Goal: Task Accomplishment & Management: Manage account settings

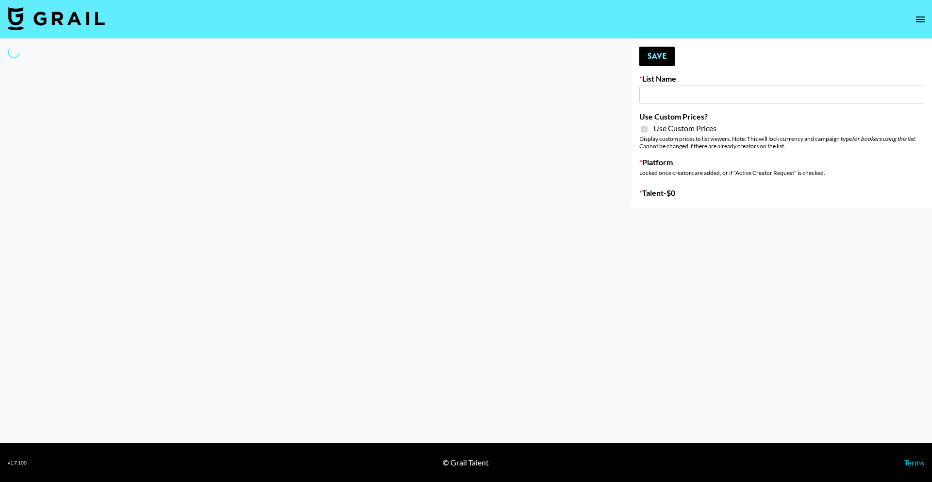
type input "Content Labs for Perplexity"
checkbox input "true"
select select "Brand"
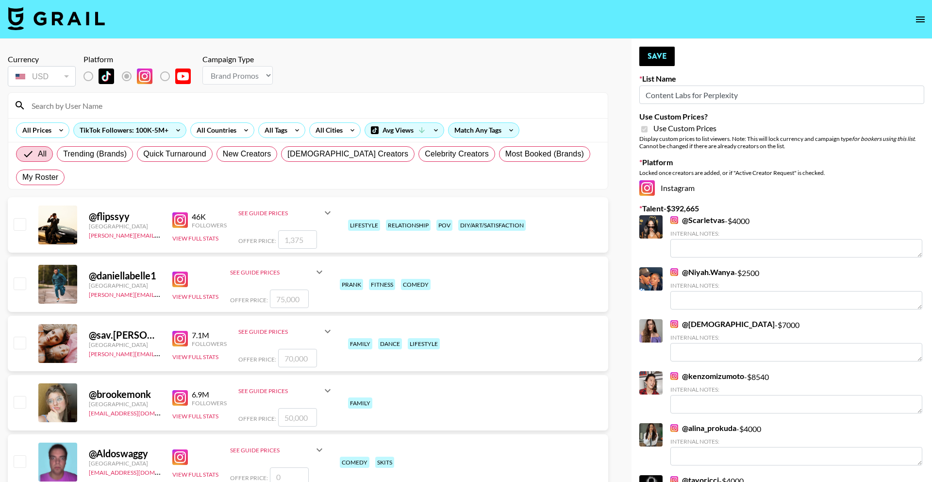
click at [236, 107] on input at bounding box center [314, 106] width 576 height 16
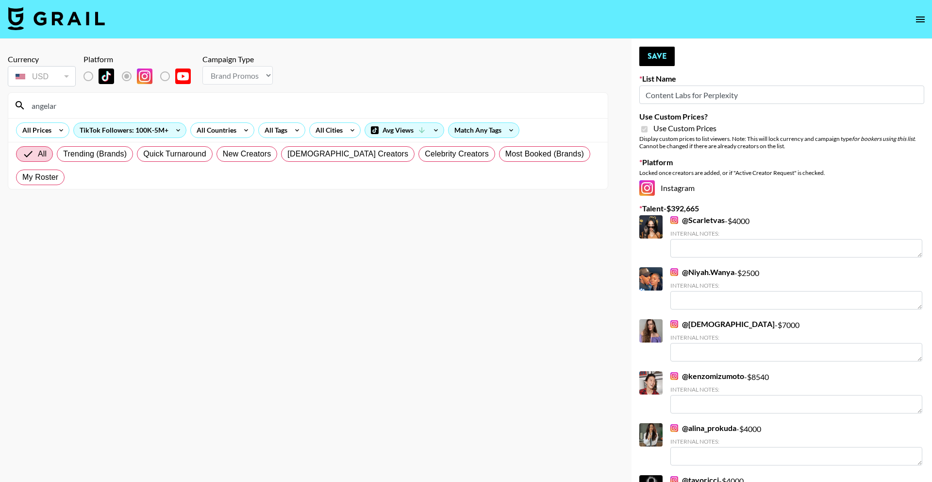
type input "angelaru"
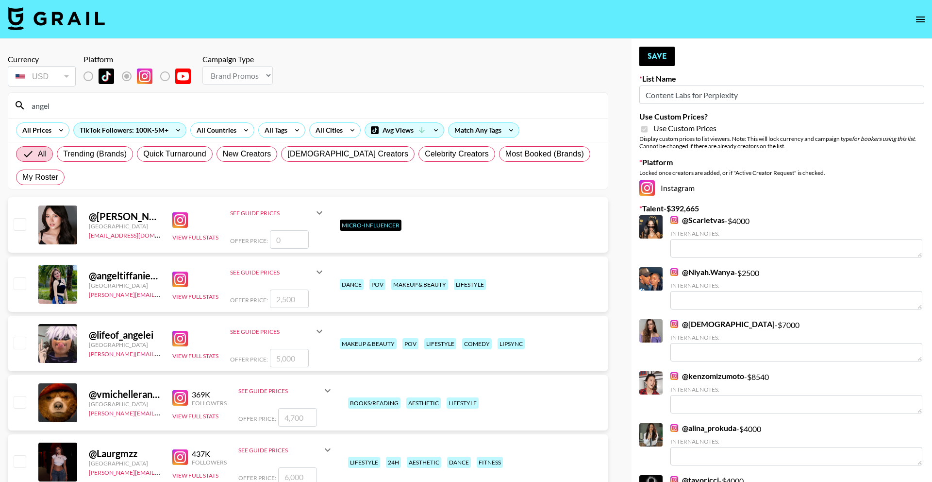
type input "angela"
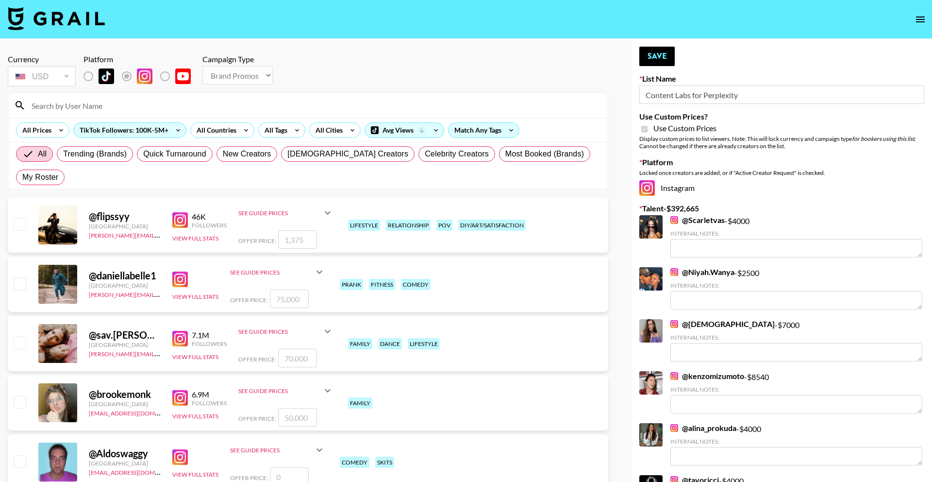
click at [193, 109] on input at bounding box center [314, 106] width 576 height 16
paste input "angelarummans"
type input "angelarummans"
click at [179, 132] on icon at bounding box center [178, 130] width 16 height 15
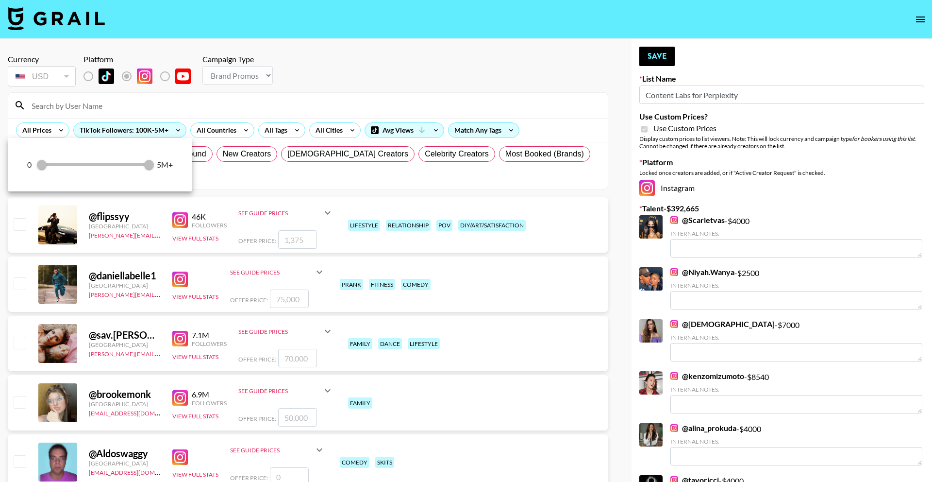
click at [266, 95] on div at bounding box center [466, 241] width 932 height 482
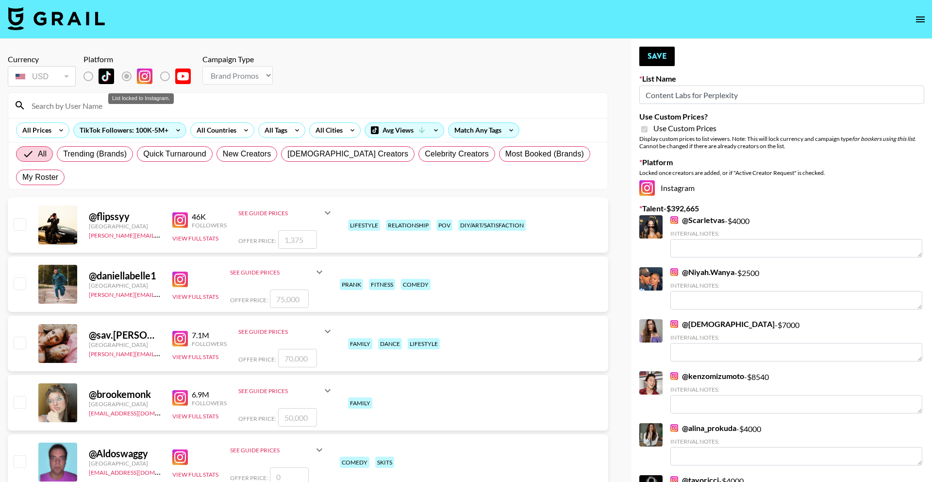
click at [178, 79] on img "List locked to Instagram." at bounding box center [183, 76] width 16 height 16
click at [123, 106] on input at bounding box center [314, 106] width 576 height 16
paste input "angelarummans"
type input "angelarummans"
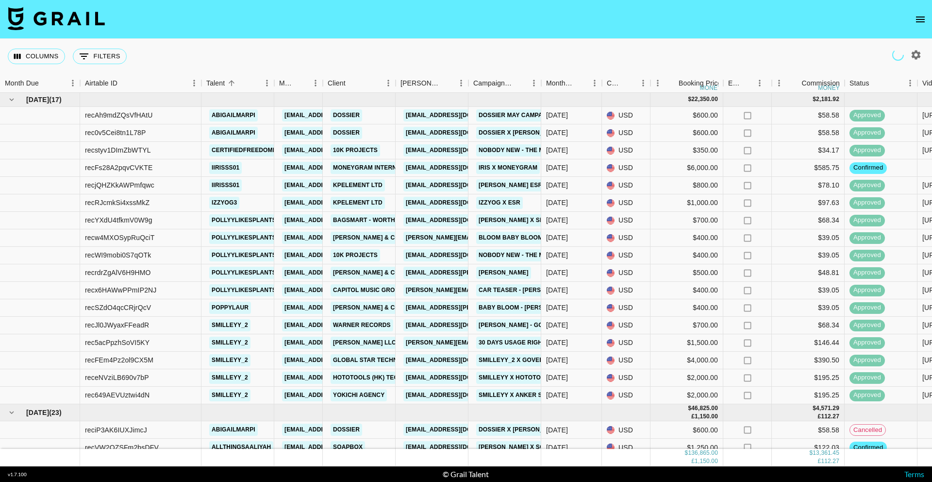
click at [925, 18] on icon "open drawer" at bounding box center [921, 20] width 12 height 12
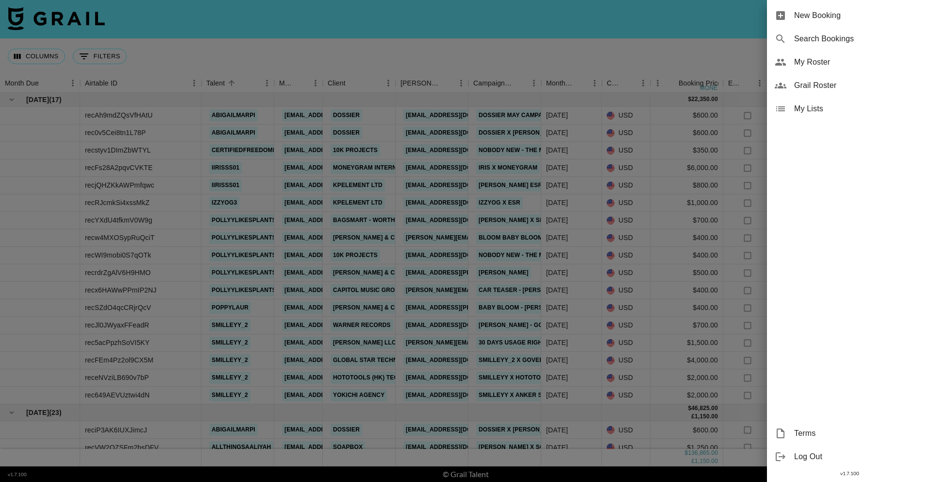
click at [837, 86] on span "Grail Roster" at bounding box center [859, 86] width 130 height 12
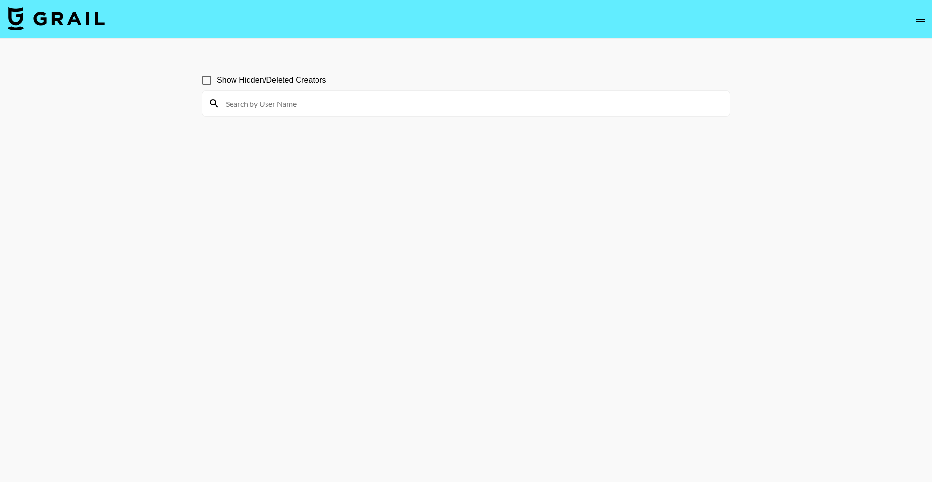
click at [309, 96] on input at bounding box center [472, 104] width 504 height 16
click at [167, 82] on main "Show Hidden/Deleted Creators" at bounding box center [466, 264] width 932 height 450
click at [914, 23] on button "open drawer" at bounding box center [920, 19] width 19 height 19
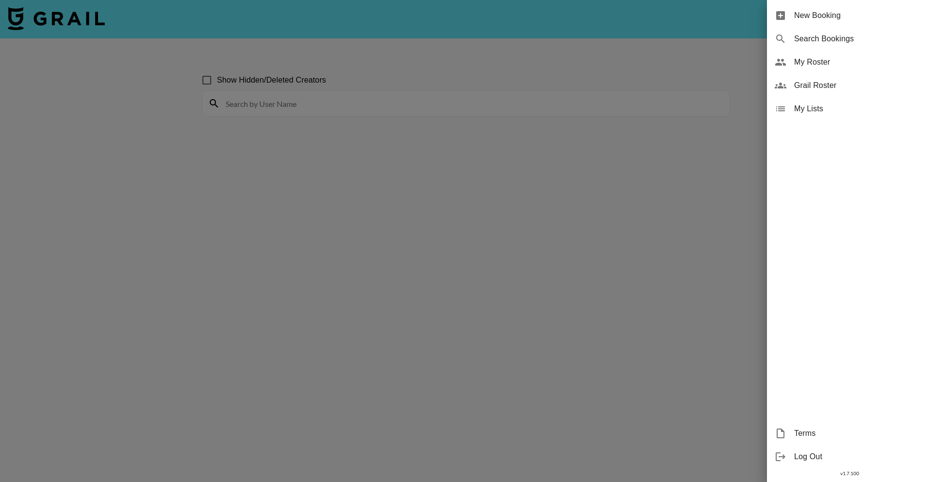
click at [843, 86] on span "Grail Roster" at bounding box center [859, 86] width 130 height 12
click at [584, 95] on div at bounding box center [466, 241] width 932 height 482
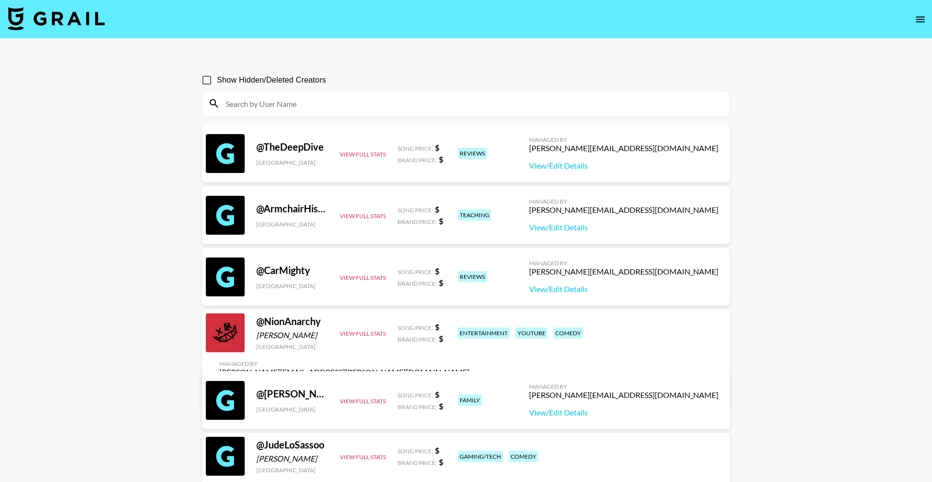
click at [500, 109] on input at bounding box center [472, 104] width 504 height 16
paste input "hannahcorallo"
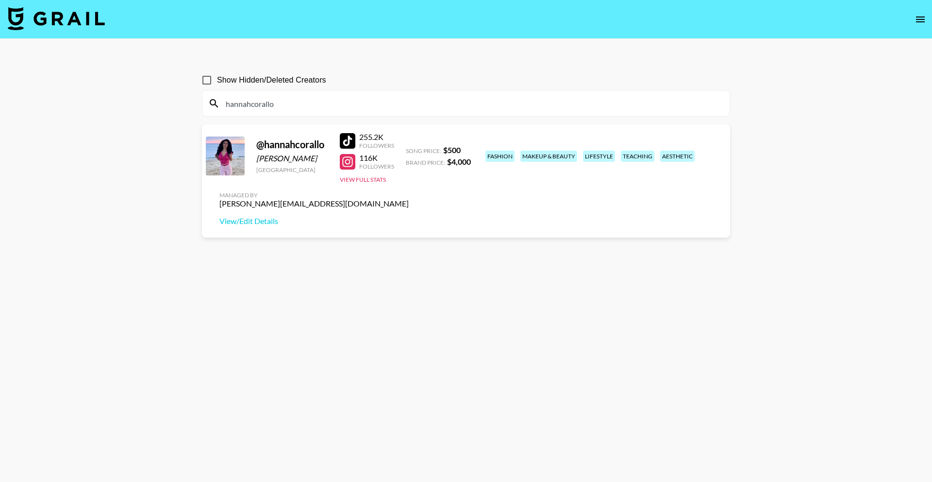
type input "hannahcorallo"
drag, startPoint x: 722, startPoint y: 150, endPoint x: 605, endPoint y: 148, distance: 117.0
click at [416, 183] on div "Managed By [PERSON_NAME][EMAIL_ADDRESS][DOMAIN_NAME] View/Edit Details" at bounding box center [314, 208] width 205 height 50
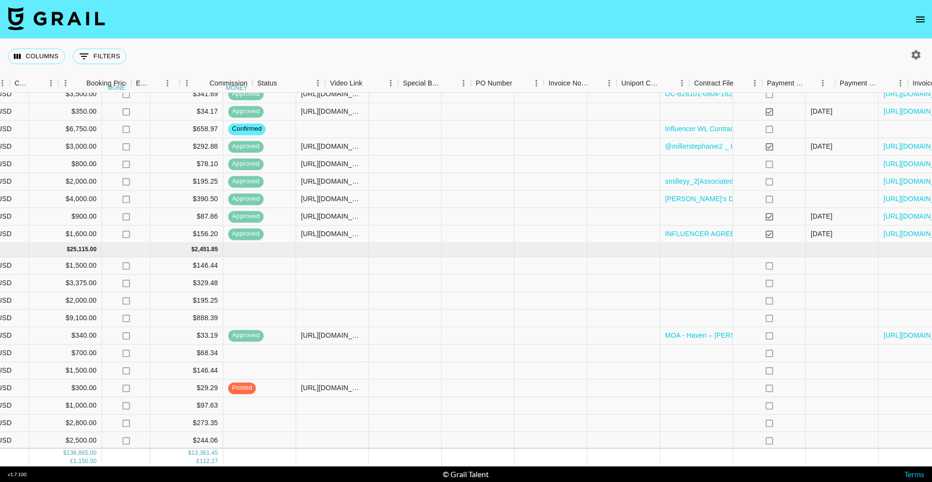
scroll to position [926, 680]
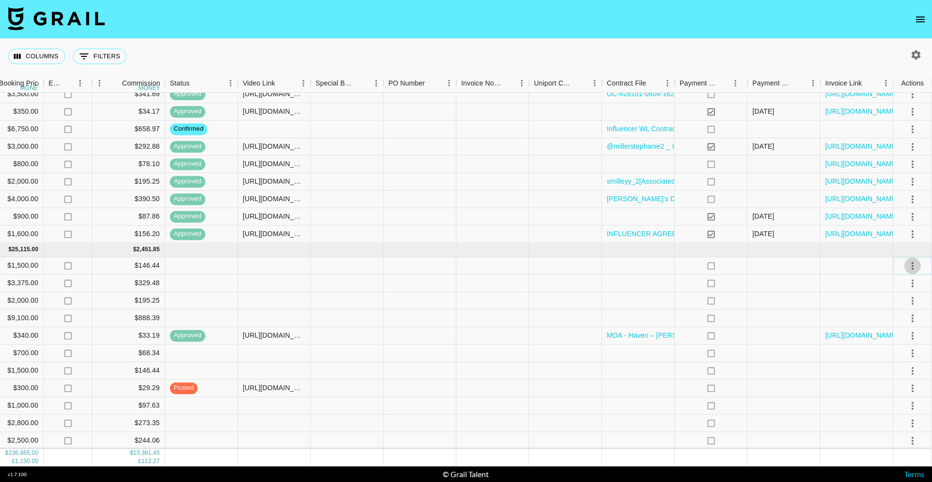
click at [913, 265] on icon "select merge strategy" at bounding box center [913, 266] width 2 height 8
click at [903, 285] on li "Confirm" at bounding box center [900, 286] width 63 height 17
click at [630, 268] on div at bounding box center [638, 265] width 73 height 17
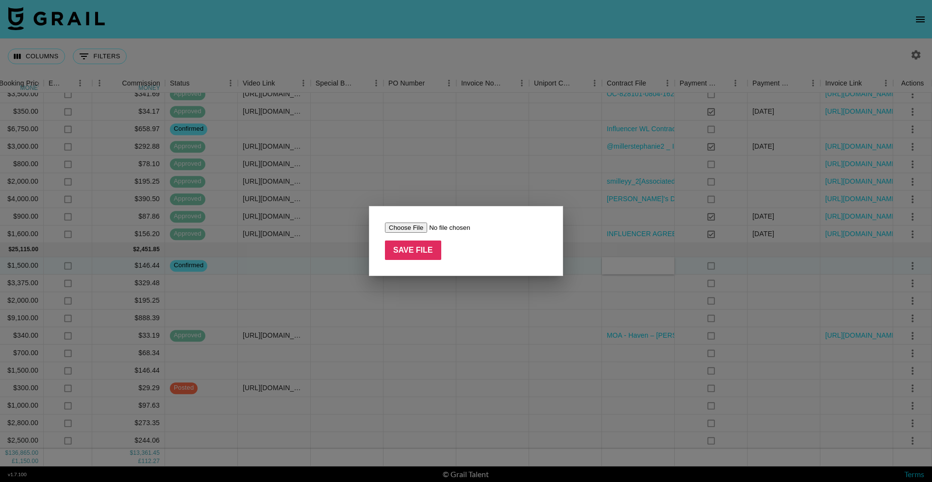
click at [405, 228] on input "file" at bounding box center [446, 227] width 123 height 10
type input "C:\fakepath\Paid Contents Agreement_ [PERSON_NAME](25.08) (1).pdf"
click at [408, 252] on input "Save File" at bounding box center [413, 249] width 56 height 19
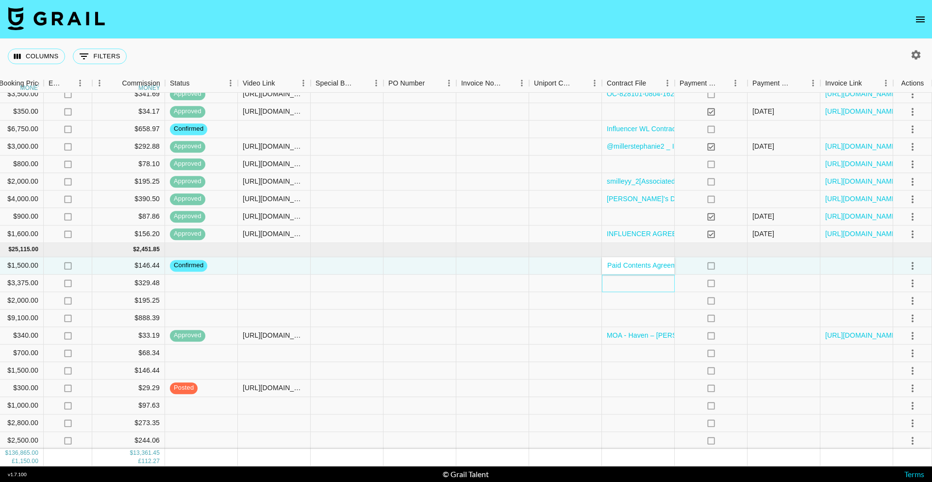
click at [628, 279] on div at bounding box center [638, 282] width 73 height 17
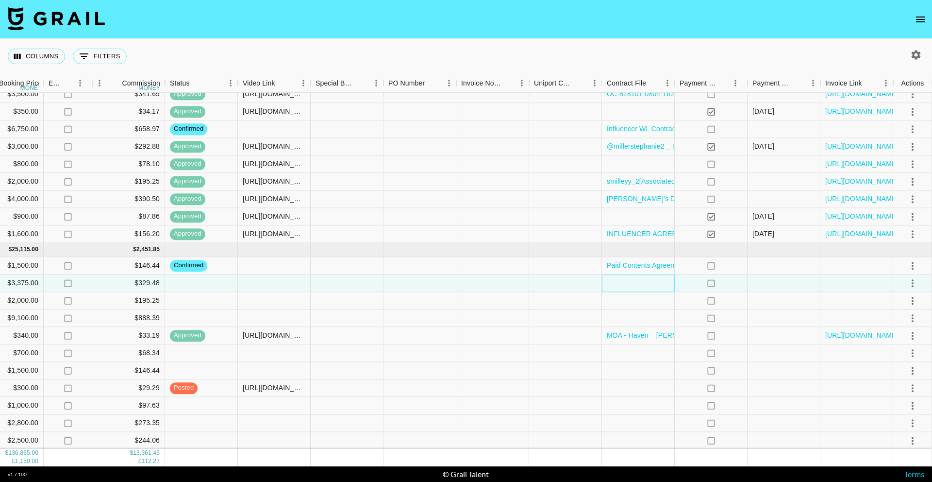
click at [652, 288] on div at bounding box center [638, 282] width 73 height 17
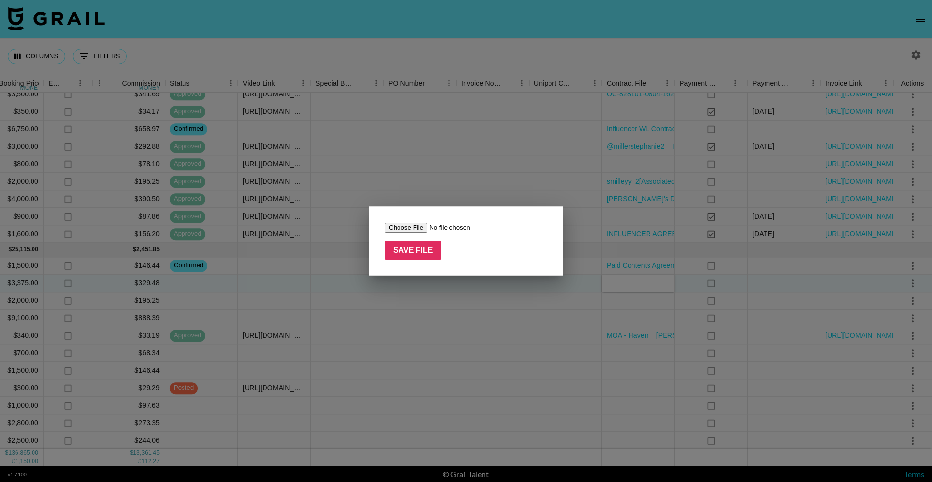
click at [407, 228] on input "file" at bounding box center [446, 227] width 123 height 10
type input "C:\fakepath\Influencer WL Contract- Bri [PERSON_NAME] (1).pdf"
click at [393, 255] on input "Save File" at bounding box center [413, 249] width 56 height 19
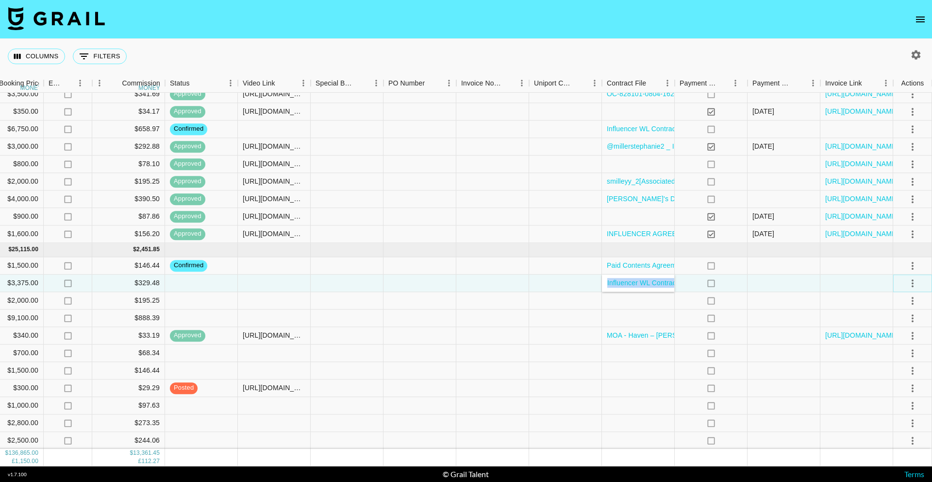
click at [912, 284] on icon "select merge strategy" at bounding box center [913, 283] width 12 height 12
click at [897, 307] on li "Confirm" at bounding box center [900, 303] width 63 height 17
click at [897, 343] on li "Draft Created" at bounding box center [900, 338] width 63 height 17
click at [308, 284] on div at bounding box center [274, 282] width 73 height 17
click at [286, 280] on div at bounding box center [274, 282] width 73 height 17
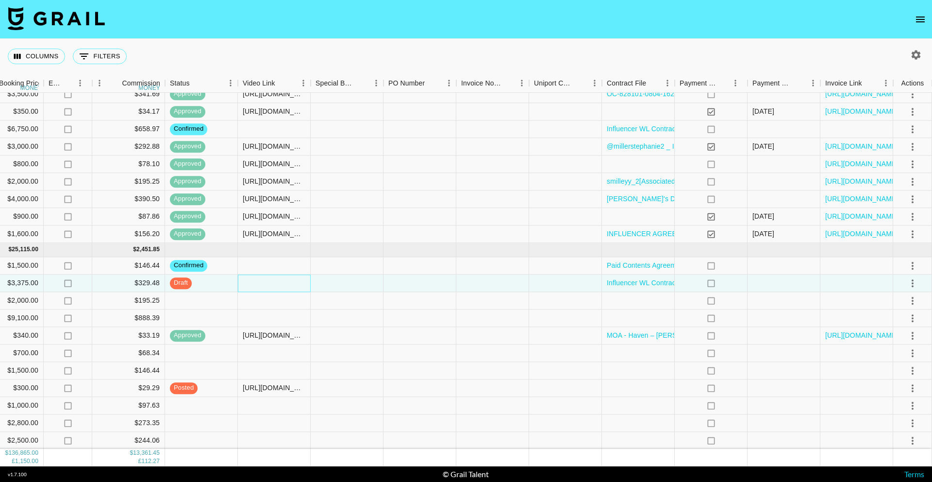
click at [286, 280] on div at bounding box center [274, 282] width 73 height 17
type input "[URL][DOMAIN_NAME]"
click at [644, 305] on div at bounding box center [638, 300] width 73 height 17
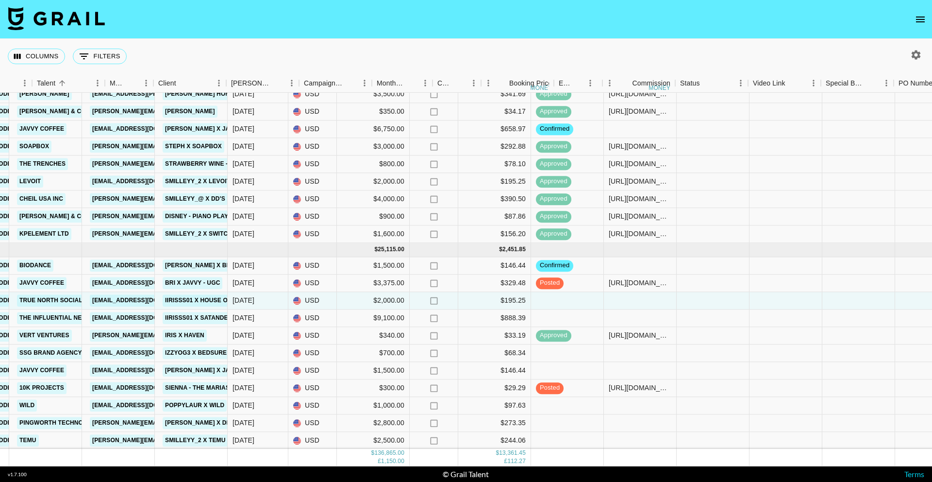
scroll to position [926, 680]
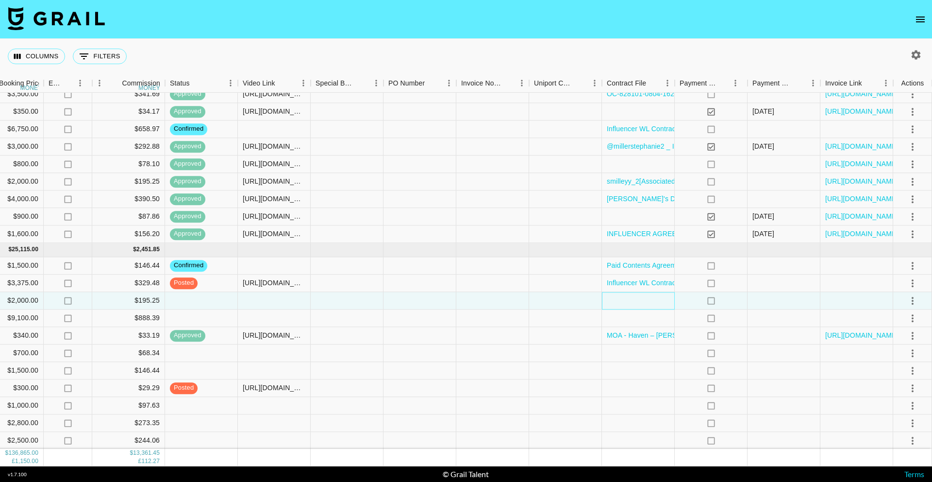
click at [633, 301] on div at bounding box center [638, 300] width 73 height 17
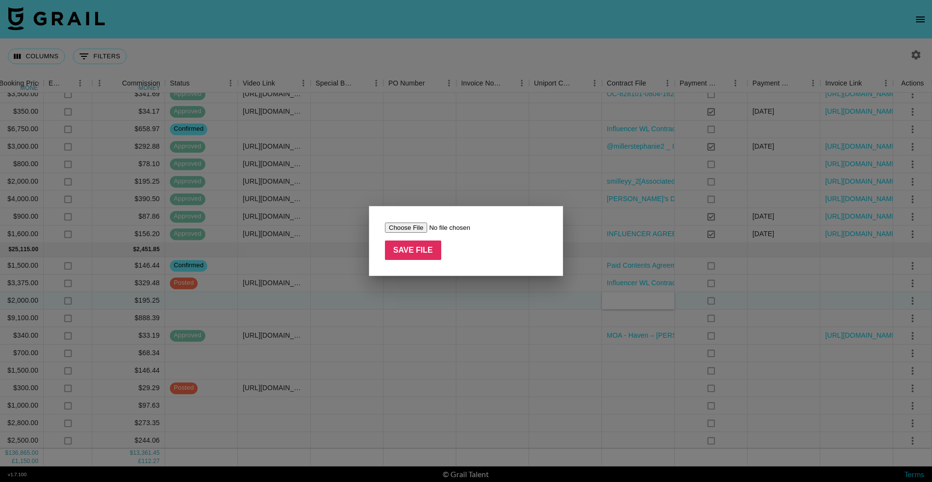
click at [407, 227] on input "file" at bounding box center [446, 227] width 123 height 10
type input "C:\fakepath\[PERSON_NAME] x TNS x House of Fab Influencer Agreement - 8_26_25, …"
drag, startPoint x: 400, startPoint y: 251, endPoint x: 429, endPoint y: 259, distance: 29.6
click at [400, 251] on input "Save File" at bounding box center [413, 249] width 56 height 19
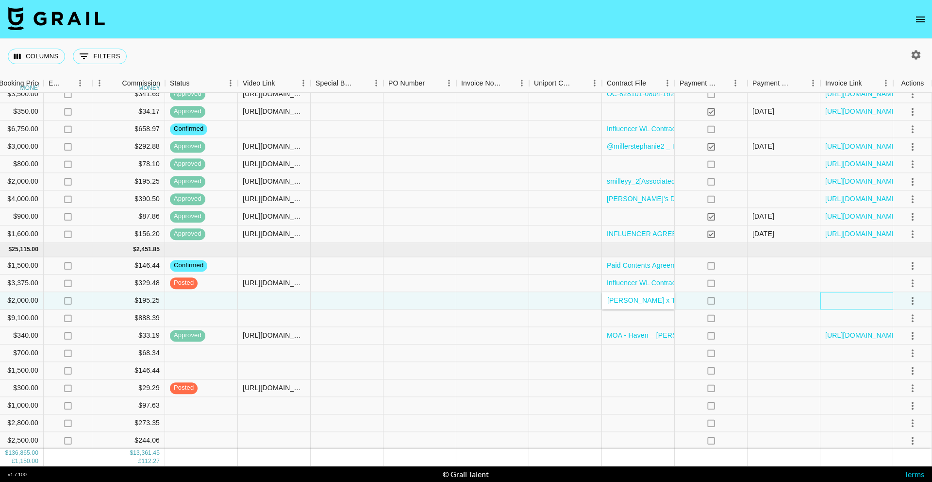
click at [832, 303] on div at bounding box center [856, 300] width 73 height 17
click at [916, 300] on icon "select merge strategy" at bounding box center [913, 301] width 12 height 12
click at [881, 323] on li "Confirm" at bounding box center [900, 321] width 63 height 17
click at [279, 316] on div at bounding box center [274, 317] width 73 height 17
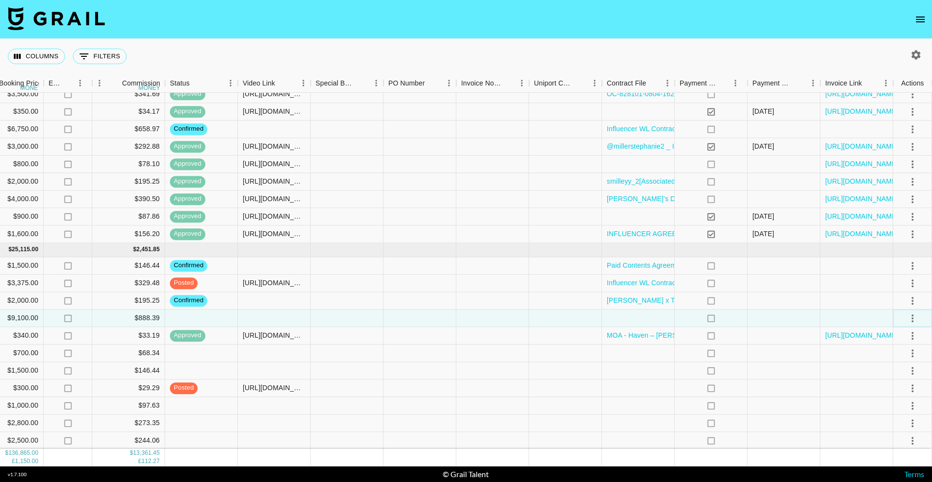
click at [916, 318] on icon "select merge strategy" at bounding box center [913, 318] width 12 height 12
click at [899, 342] on li "Confirm" at bounding box center [900, 338] width 63 height 17
click at [632, 352] on div at bounding box center [638, 352] width 73 height 17
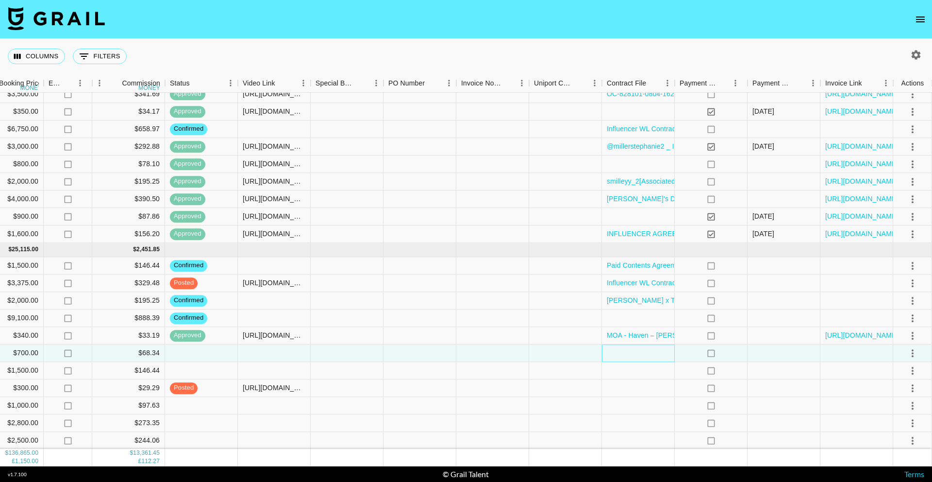
click at [645, 355] on div at bounding box center [638, 352] width 73 height 17
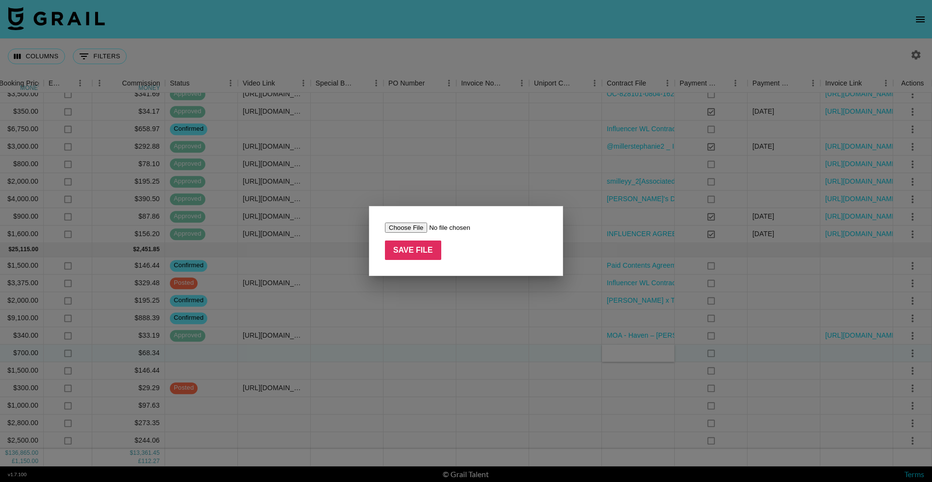
click at [399, 225] on input "file" at bounding box center [446, 227] width 123 height 10
type input "C:\fakepath\SSG Talent Contract with Associated Talent Inc （izzyog3）.pdf"
click at [426, 256] on input "Save File" at bounding box center [413, 249] width 56 height 19
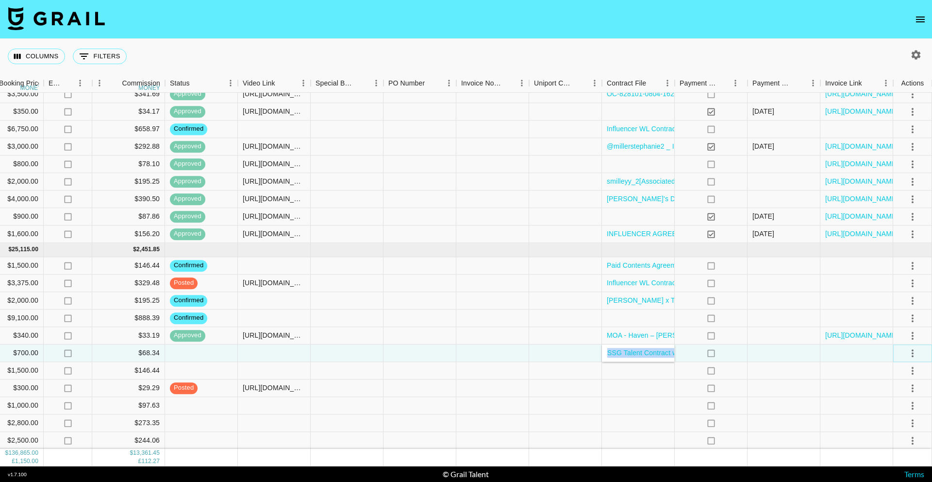
click at [911, 354] on icon "select merge strategy" at bounding box center [913, 353] width 12 height 12
click at [876, 372] on li "Confirm" at bounding box center [900, 373] width 63 height 17
click at [624, 369] on div at bounding box center [638, 370] width 73 height 17
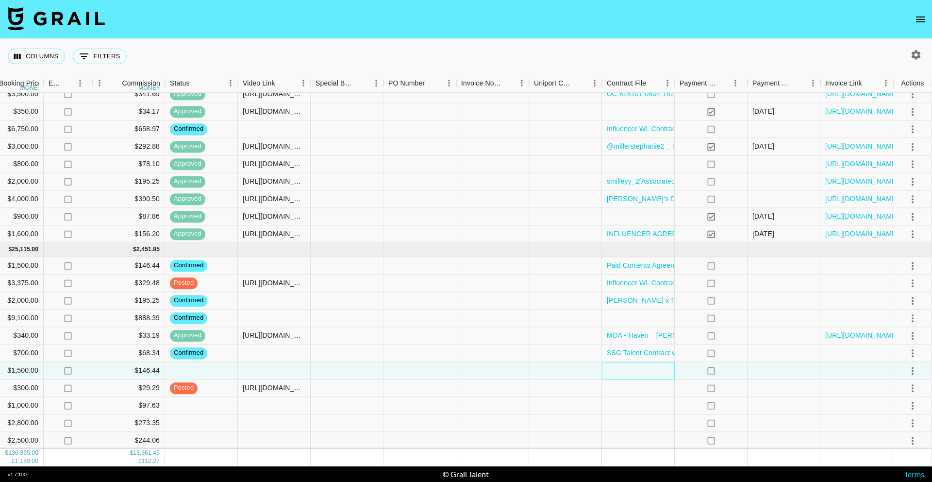
click at [657, 369] on div at bounding box center [638, 370] width 73 height 17
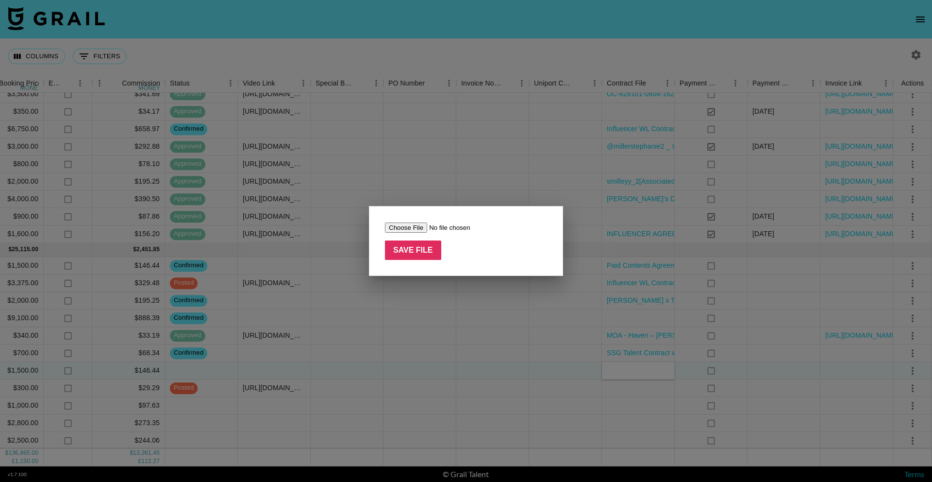
click at [404, 228] on input "file" at bounding box center [446, 227] width 123 height 10
type input "C:\fakepath\Influencer WL Contract- [PERSON_NAME].pdf"
click at [408, 255] on input "Save File" at bounding box center [413, 249] width 56 height 19
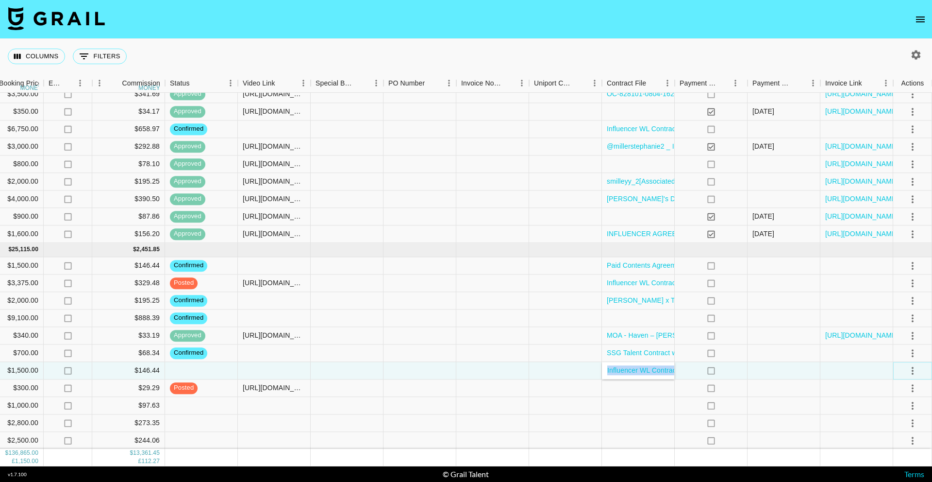
click at [911, 369] on icon "select merge strategy" at bounding box center [913, 371] width 12 height 12
click at [902, 386] on li "Confirm" at bounding box center [900, 391] width 63 height 17
click at [895, 425] on li "Draft Created" at bounding box center [900, 425] width 63 height 17
click at [265, 367] on div at bounding box center [274, 370] width 73 height 17
click at [300, 369] on div at bounding box center [274, 370] width 73 height 17
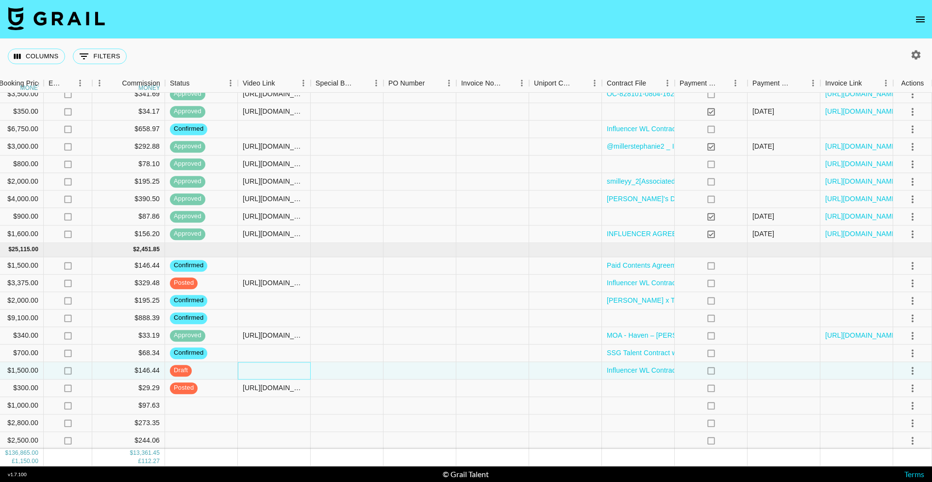
click at [300, 369] on div at bounding box center [274, 370] width 73 height 17
type input "[URL][DOMAIN_NAME]"
click at [364, 387] on div at bounding box center [347, 387] width 73 height 17
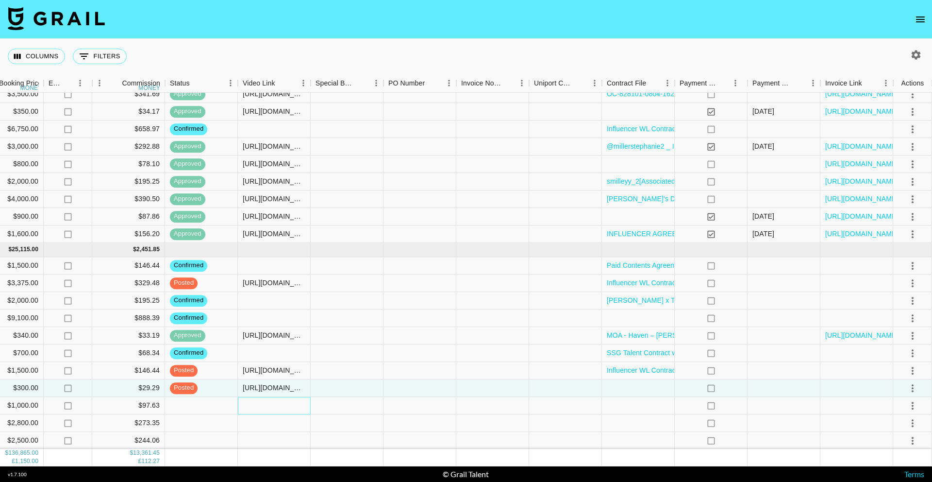
click at [297, 402] on div at bounding box center [274, 405] width 73 height 17
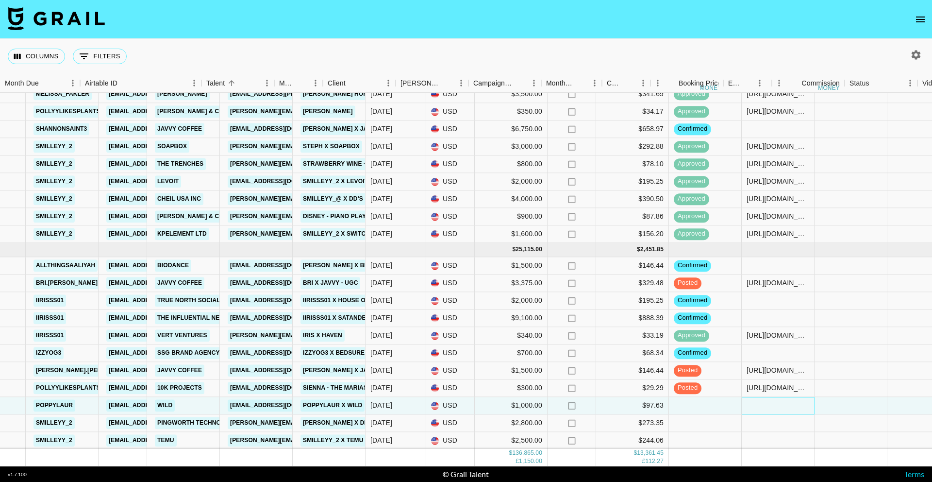
scroll to position [926, 0]
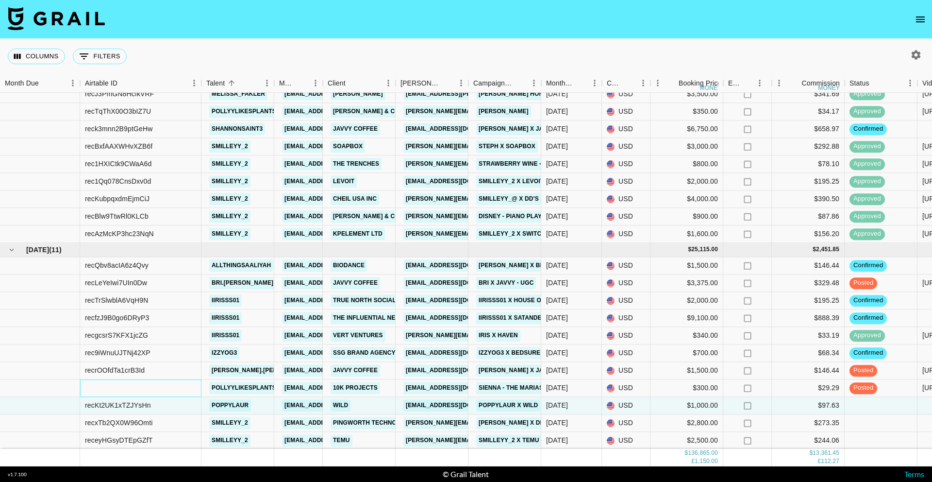
click at [179, 391] on div at bounding box center [140, 387] width 121 height 17
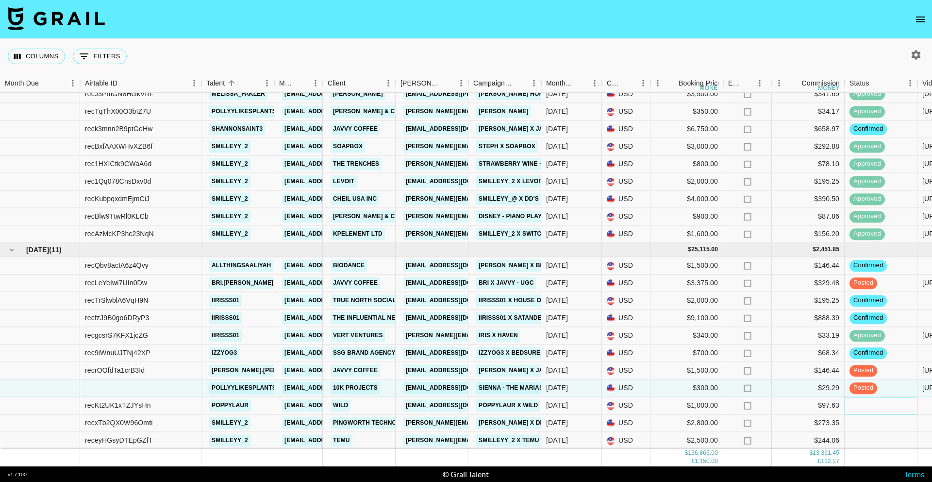
click at [868, 408] on div at bounding box center [881, 405] width 73 height 17
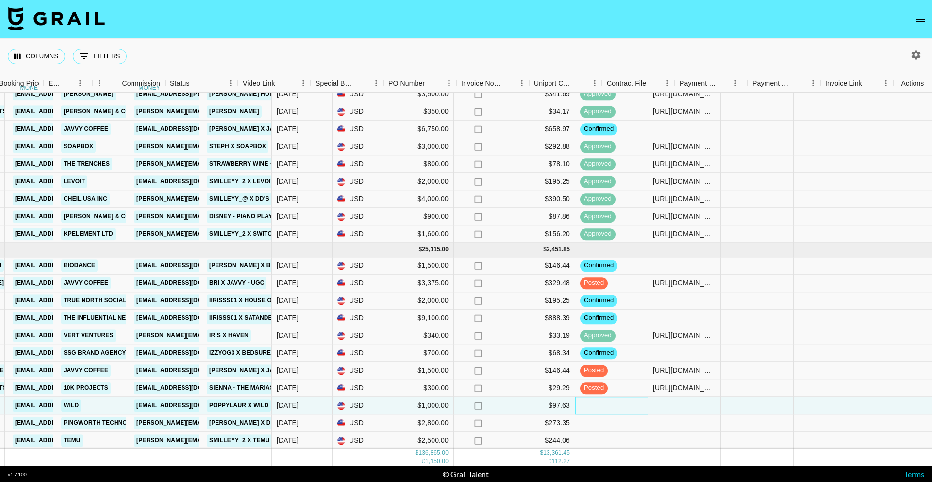
scroll to position [926, 680]
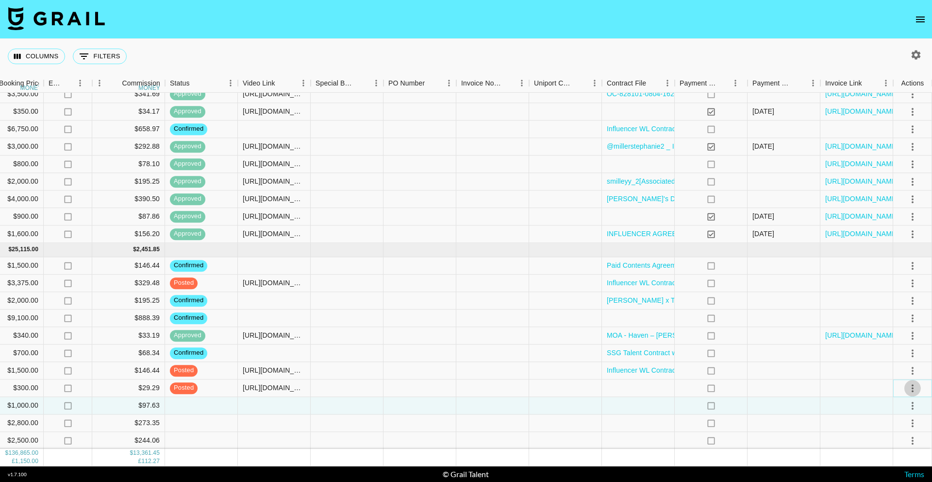
click at [915, 388] on icon "select merge strategy" at bounding box center [913, 388] width 12 height 12
click at [904, 367] on div "Approve" at bounding box center [892, 367] width 30 height 12
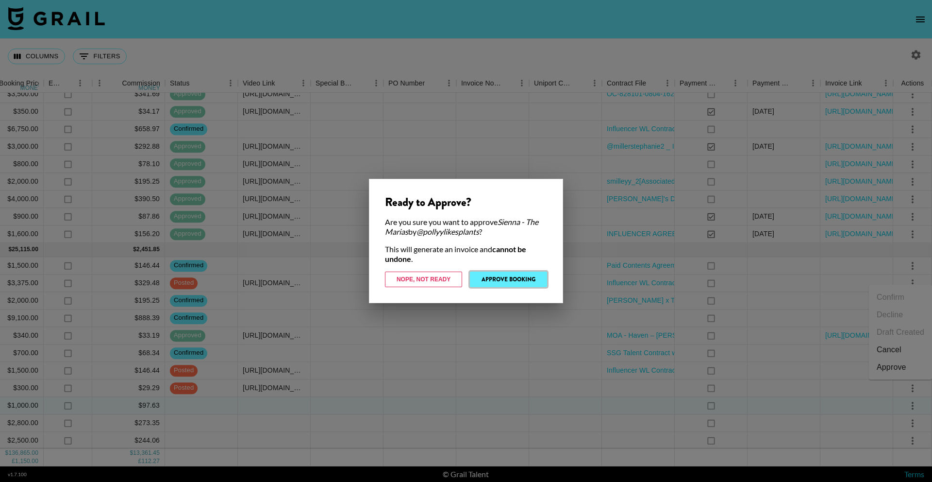
click at [500, 275] on button "Approve Booking" at bounding box center [508, 279] width 77 height 16
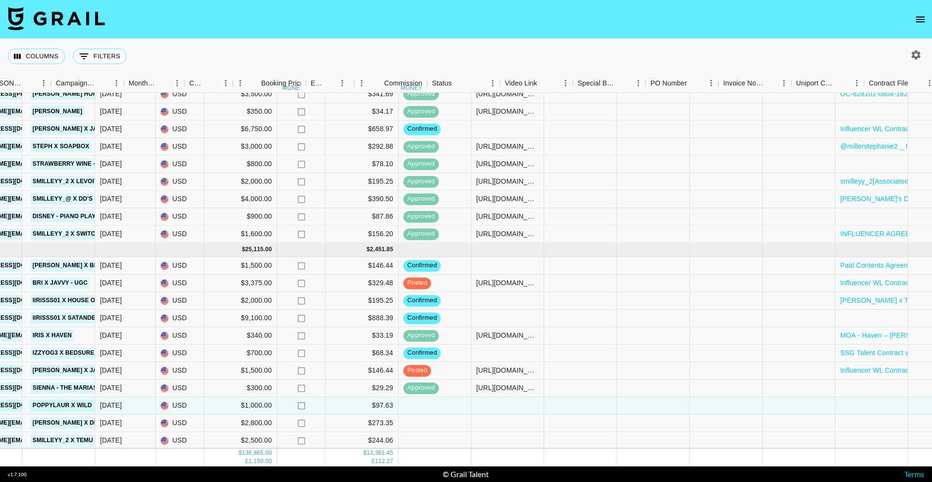
scroll to position [926, 458]
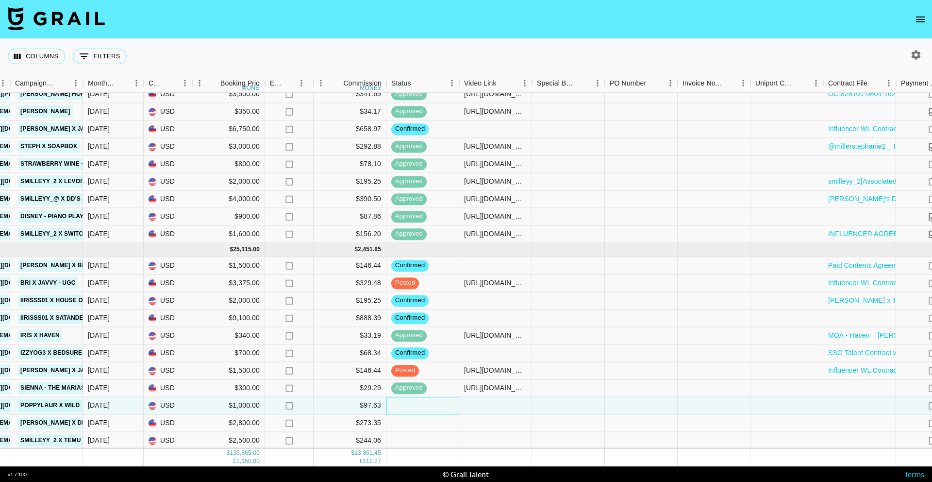
click at [406, 412] on div at bounding box center [422, 405] width 73 height 17
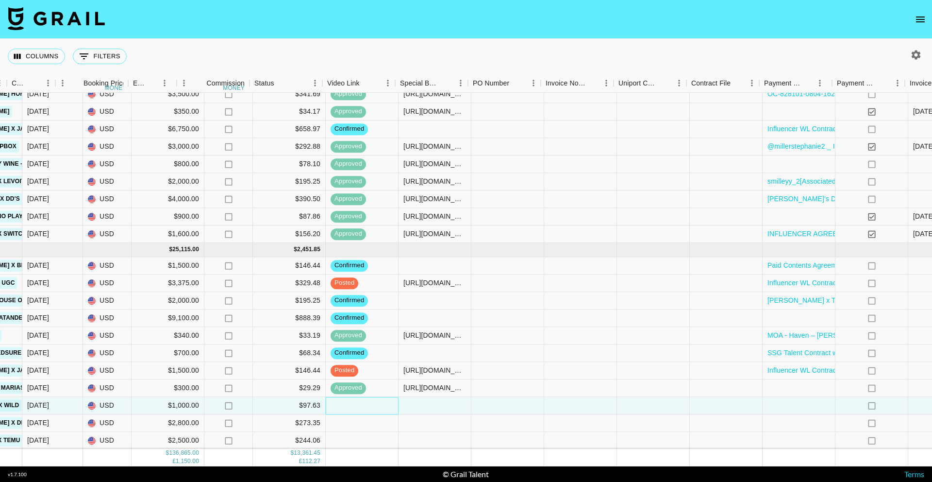
scroll to position [926, 680]
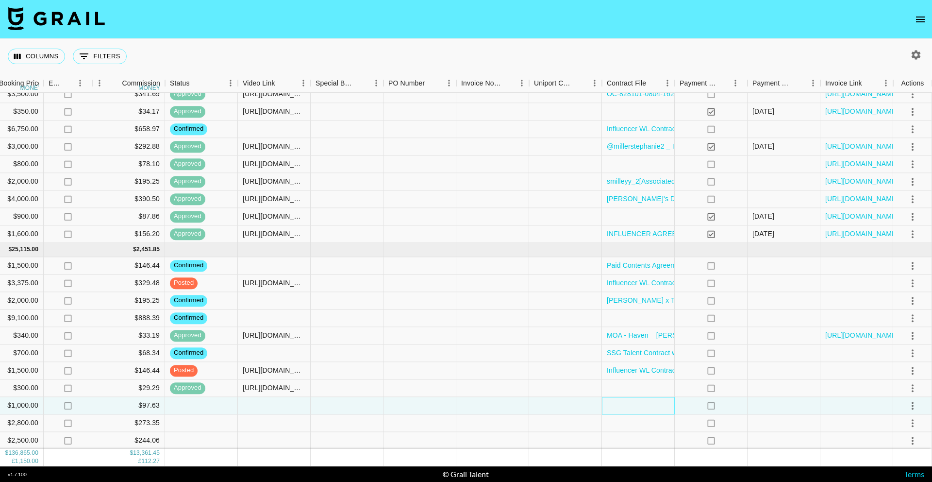
click at [614, 405] on div at bounding box center [638, 405] width 73 height 17
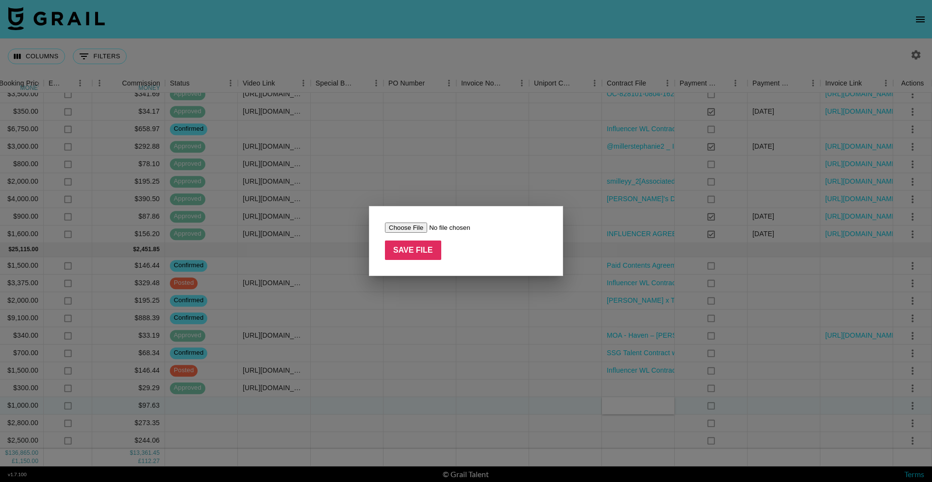
click at [414, 226] on input "file" at bounding box center [446, 227] width 123 height 10
click at [494, 400] on div at bounding box center [466, 241] width 932 height 482
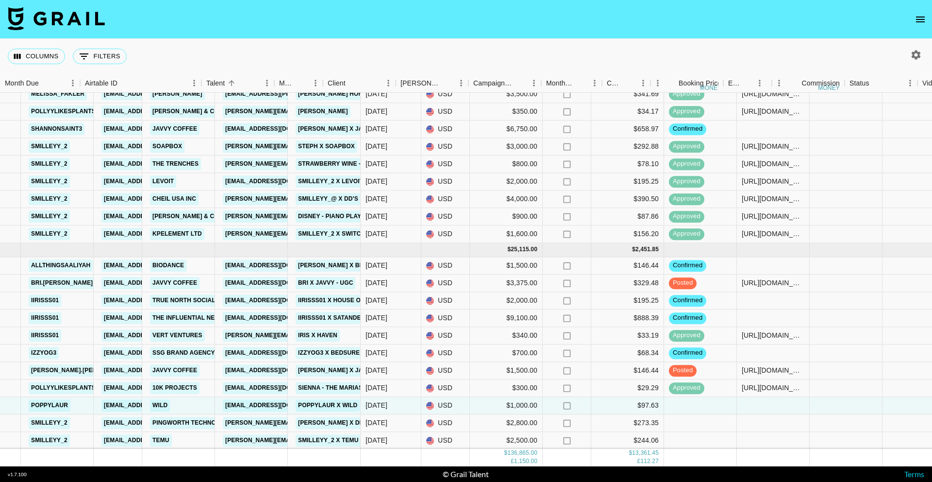
scroll to position [926, 0]
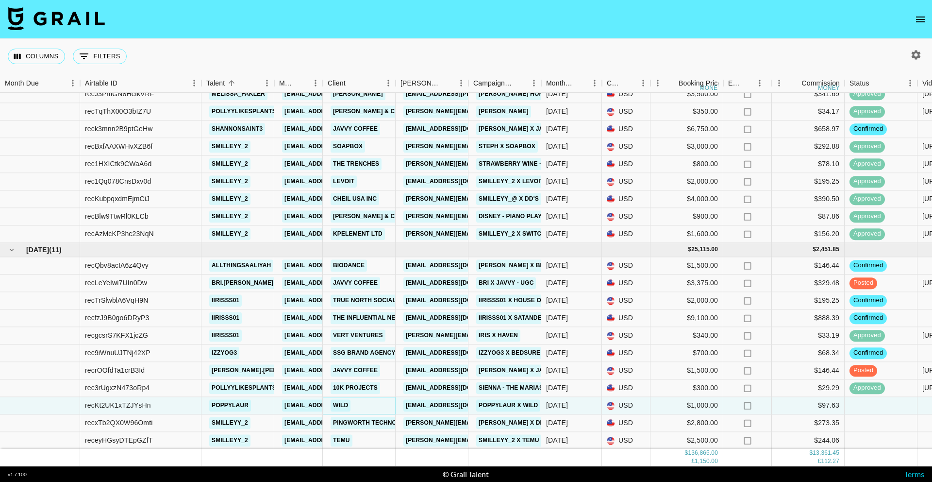
click at [333, 404] on link "Wild" at bounding box center [341, 405] width 20 height 12
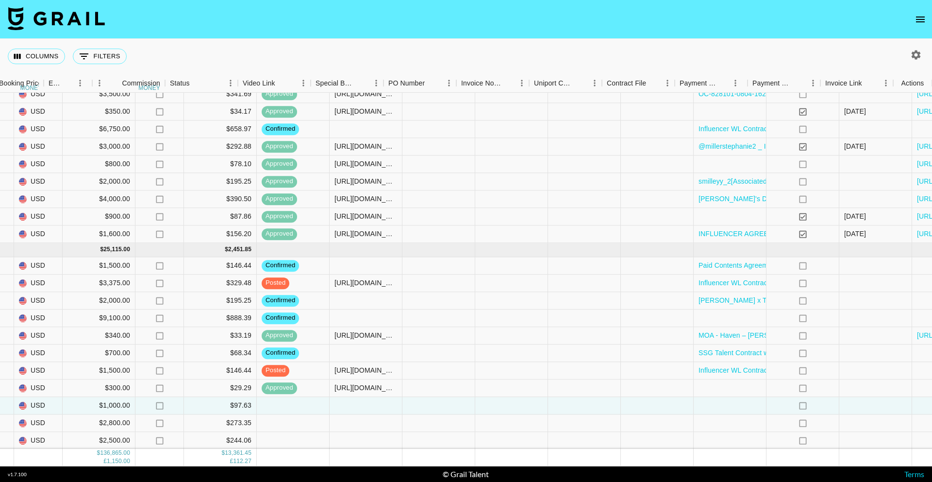
scroll to position [926, 680]
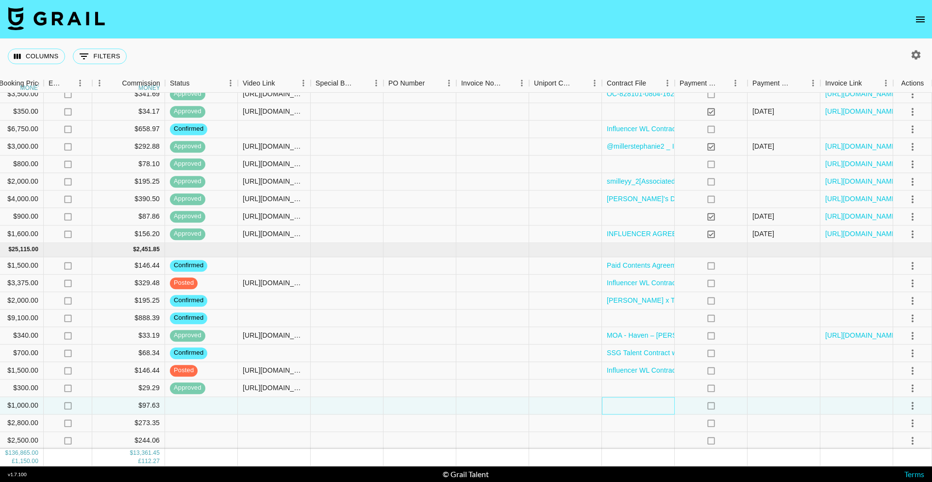
click at [623, 404] on div at bounding box center [638, 405] width 73 height 17
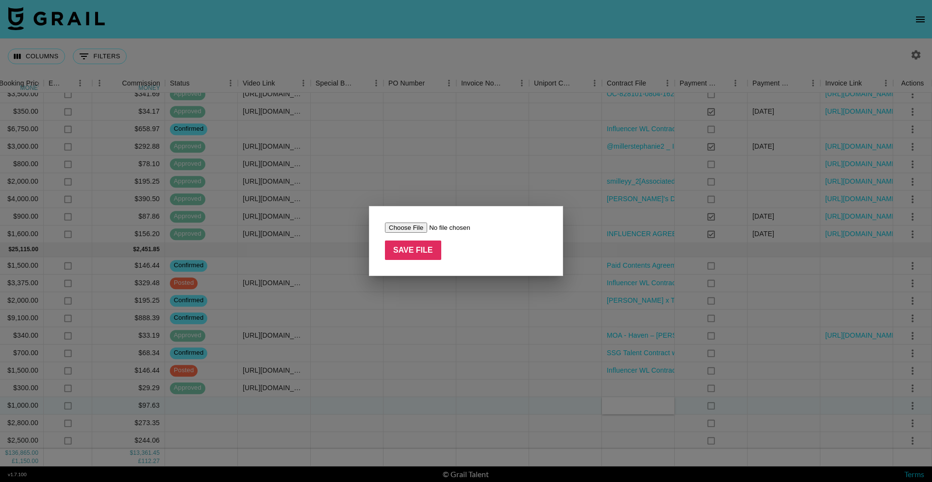
click at [398, 226] on input "file" at bounding box center [446, 227] width 123 height 10
type input "C:\fakepath\Wild Contract Draft.pdf"
click at [411, 251] on input "Save File" at bounding box center [413, 249] width 56 height 19
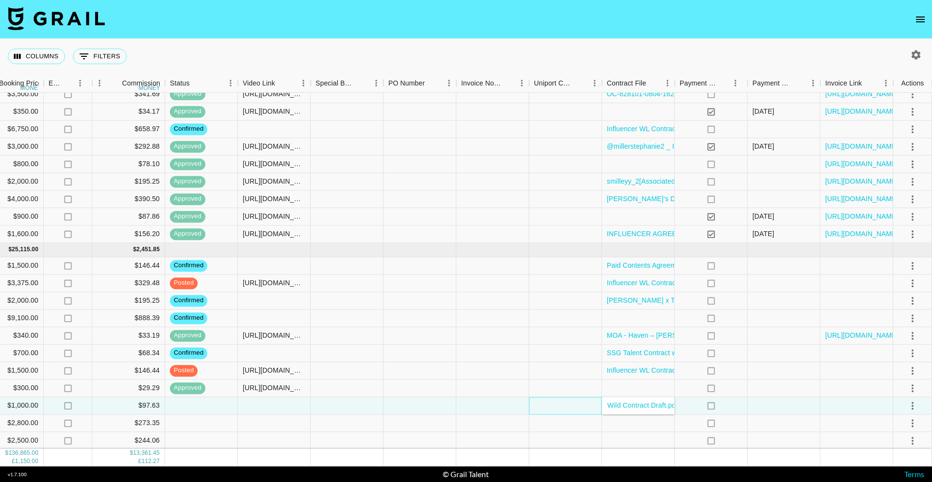
click at [564, 402] on div at bounding box center [565, 405] width 73 height 17
click at [911, 404] on icon "select merge strategy" at bounding box center [913, 405] width 12 height 12
click at [890, 314] on li "Confirm" at bounding box center [900, 314] width 63 height 17
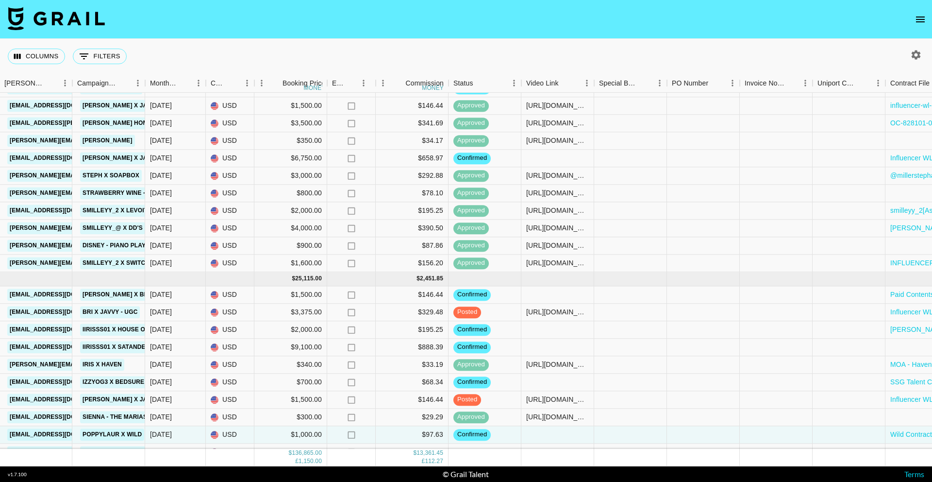
scroll to position [926, 396]
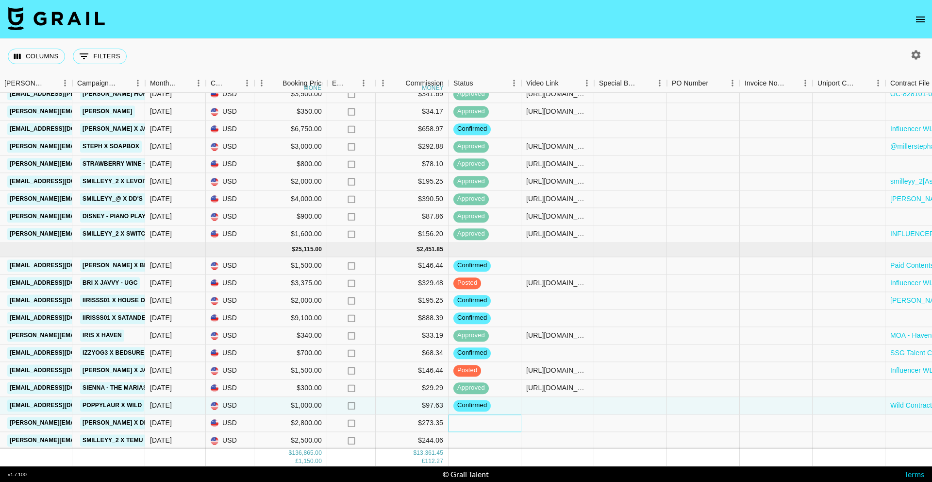
click at [480, 423] on div at bounding box center [485, 422] width 73 height 17
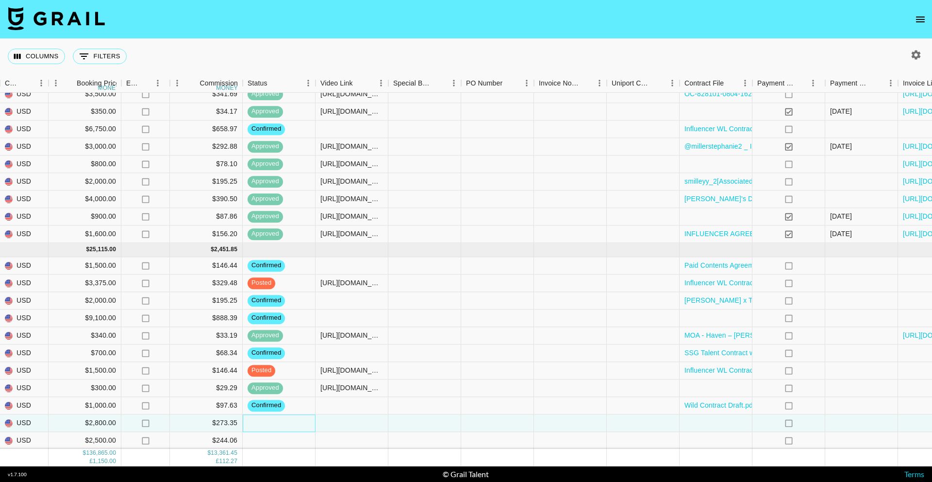
scroll to position [926, 680]
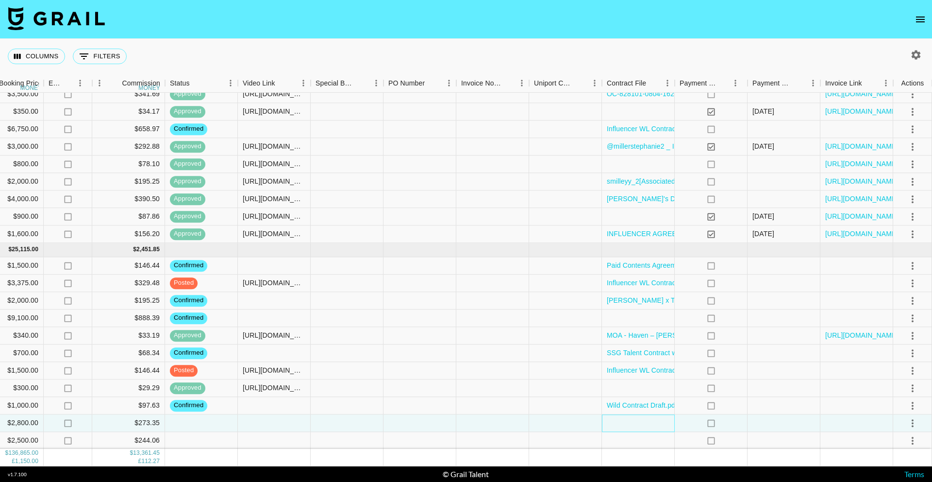
click at [659, 426] on div at bounding box center [638, 422] width 73 height 17
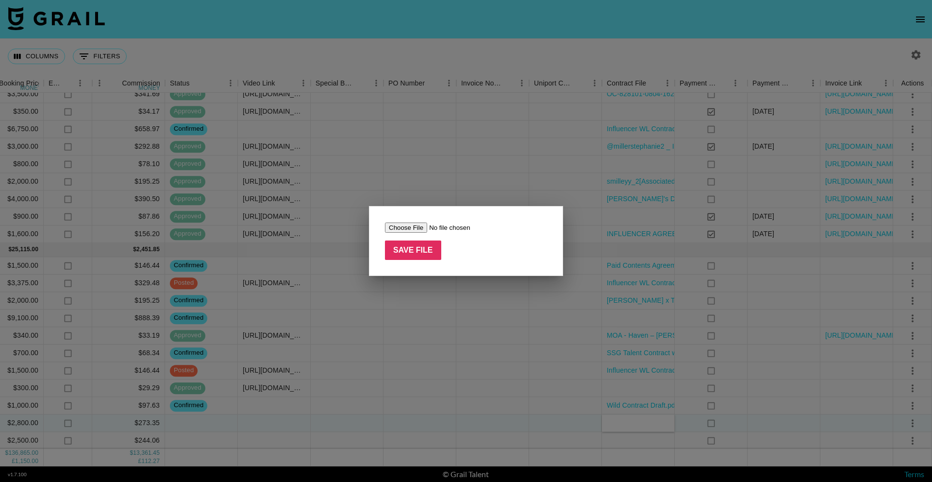
click at [411, 226] on input "file" at bounding box center [446, 227] width 123 height 10
type input "C:\fakepath\Contract-Dreame_2025-smilleyy_2-$2800.pdf"
click at [419, 254] on input "Save File" at bounding box center [413, 249] width 56 height 19
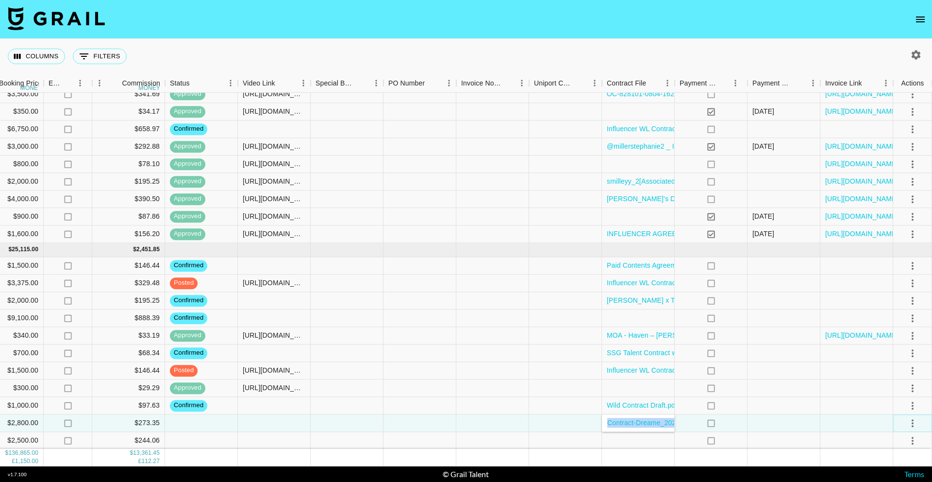
click at [912, 420] on icon "select merge strategy" at bounding box center [913, 423] width 12 height 12
click at [878, 330] on li "Confirm" at bounding box center [900, 331] width 63 height 17
click at [624, 439] on div at bounding box center [638, 440] width 73 height 17
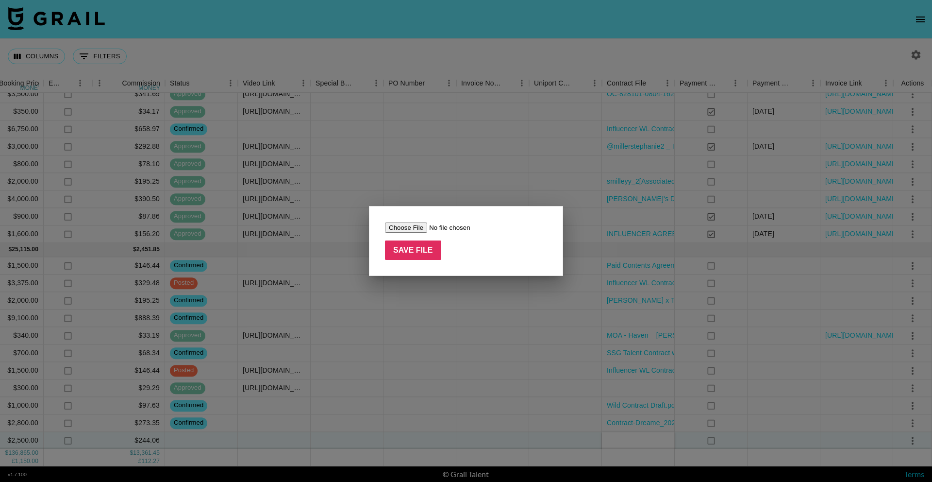
click at [410, 229] on input "file" at bounding box center [446, 227] width 123 height 10
type input "C:\fakepath\[PERSON_NAME]'s Discounts bts Influencer Agreement 2025 (2) - signe…"
click at [411, 244] on input "Save File" at bounding box center [413, 249] width 56 height 19
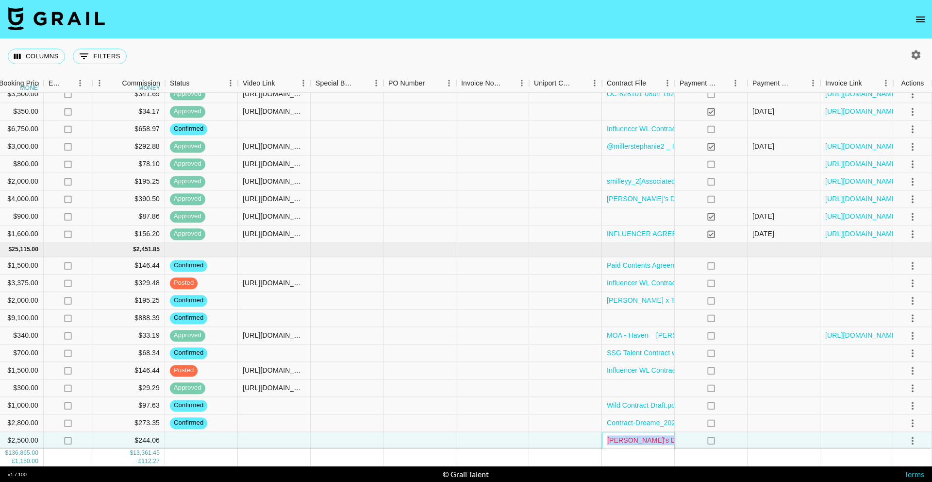
click at [636, 437] on link "[PERSON_NAME]'s Discounts bts Influencer Agreement 2025 (2) - signed.pdf" at bounding box center [727, 440] width 240 height 8
click at [594, 437] on div at bounding box center [565, 440] width 73 height 17
click at [606, 439] on div "[PERSON_NAME]'s Discounts bts Influencer Agreement 2025 (2) - signed.pdf" at bounding box center [638, 440] width 73 height 17
click at [606, 437] on div "[PERSON_NAME]'s Discounts bts Influencer Agreement 2025 (2) - signed.pdf" at bounding box center [638, 440] width 73 height 17
click at [605, 436] on div "[PERSON_NAME]'s Discounts bts Influencer Agreement 2025 (2) - signed.pdf" at bounding box center [638, 440] width 73 height 17
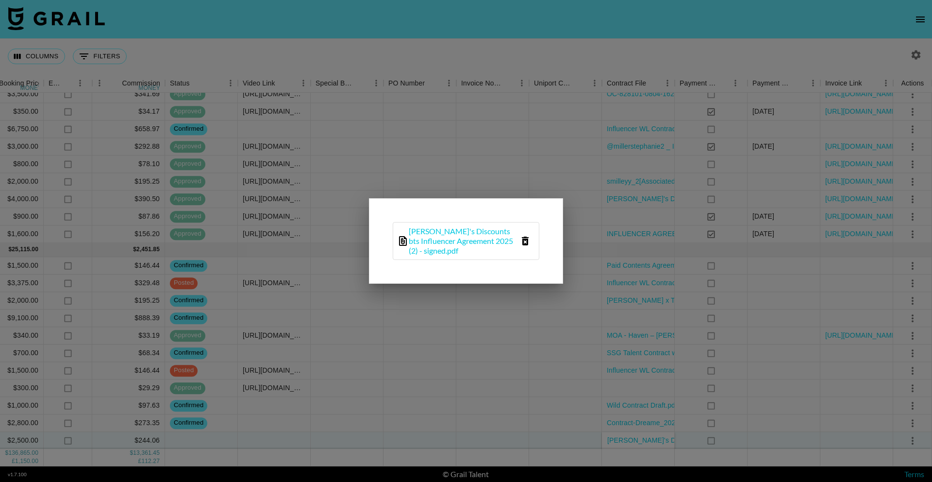
click at [605, 436] on div at bounding box center [466, 241] width 932 height 482
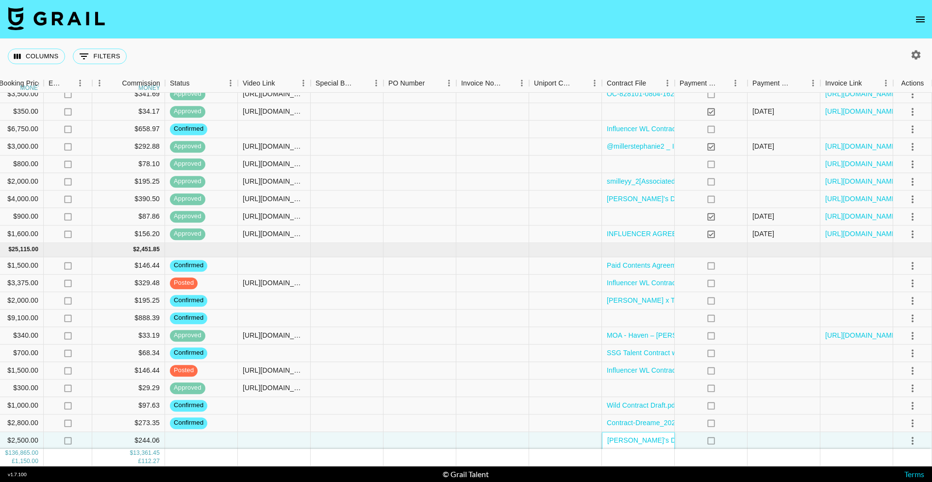
click at [605, 436] on div "[PERSON_NAME]'s Discounts bts Influencer Agreement 2025 (2) - signed.pdf" at bounding box center [726, 440] width 249 height 10
click at [617, 436] on link "[PERSON_NAME]'s Discounts bts Influencer Agreement 2025 (2) - signed.pdf" at bounding box center [727, 440] width 240 height 8
click at [612, 433] on div "[PERSON_NAME]'s Discounts bts Influencer Agreement 2025 (2) - signed.pdf" at bounding box center [638, 440] width 73 height 17
click at [605, 437] on div "[PERSON_NAME]'s Discounts bts Influencer Agreement 2025 (2) - signed.pdf" at bounding box center [726, 440] width 249 height 10
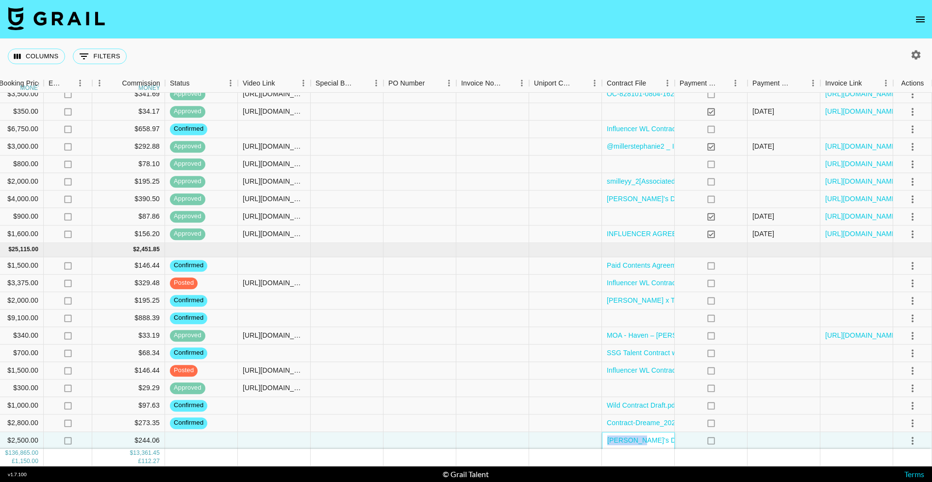
click at [605, 437] on div "[PERSON_NAME]'s Discounts bts Influencer Agreement 2025 (2) - signed.pdf" at bounding box center [726, 440] width 249 height 10
click at [593, 439] on div at bounding box center [565, 440] width 73 height 17
click at [606, 437] on div "[PERSON_NAME]'s Discounts bts Influencer Agreement 2025 (2) - signed.pdf" at bounding box center [638, 440] width 73 height 17
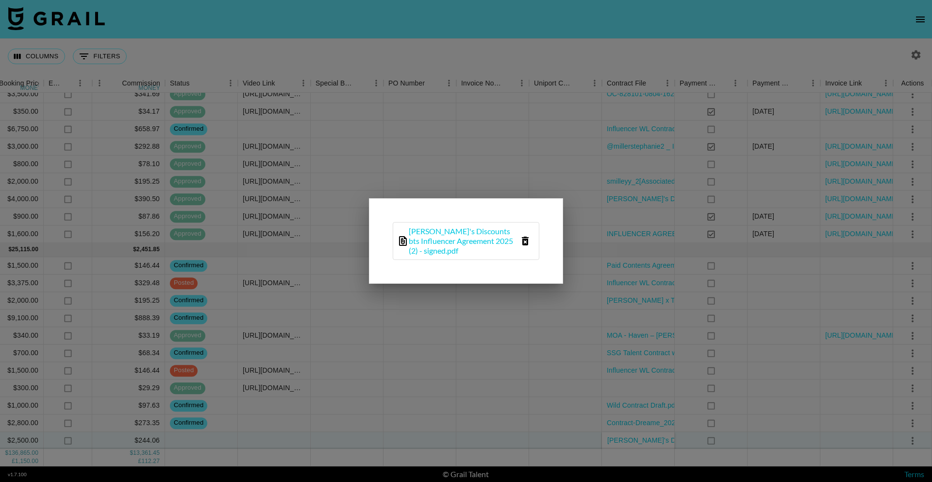
click at [523, 241] on icon "delete file" at bounding box center [525, 240] width 7 height 9
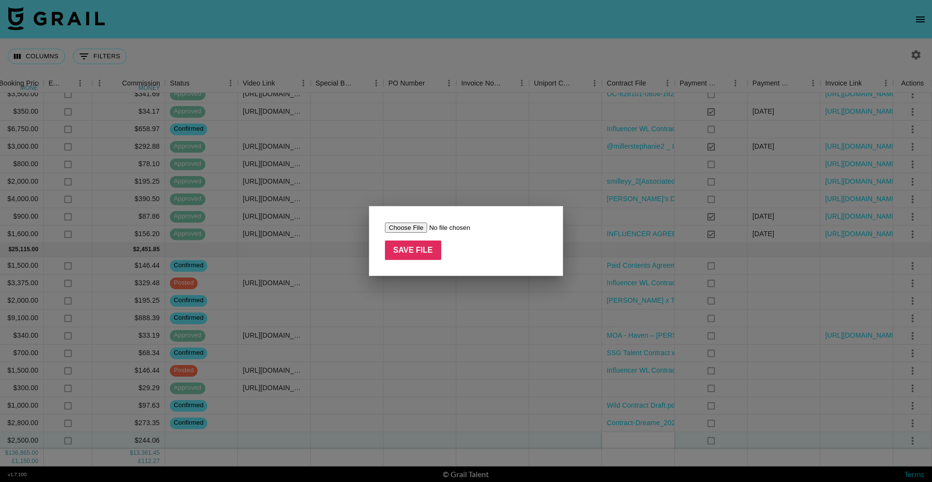
click at [409, 226] on input "file" at bounding box center [446, 227] width 123 height 10
type input "C:\fakepath\TEMU-Tiktok Agreement(smilleyy_2).pdf"
click at [421, 254] on input "Save File" at bounding box center [413, 249] width 56 height 19
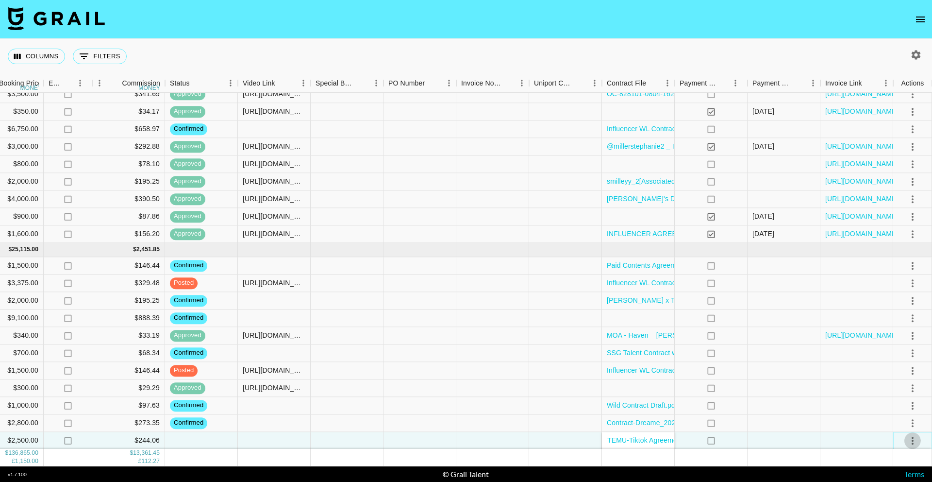
click at [908, 437] on icon "select merge strategy" at bounding box center [913, 440] width 12 height 12
click at [894, 346] on li "Confirm" at bounding box center [900, 349] width 63 height 17
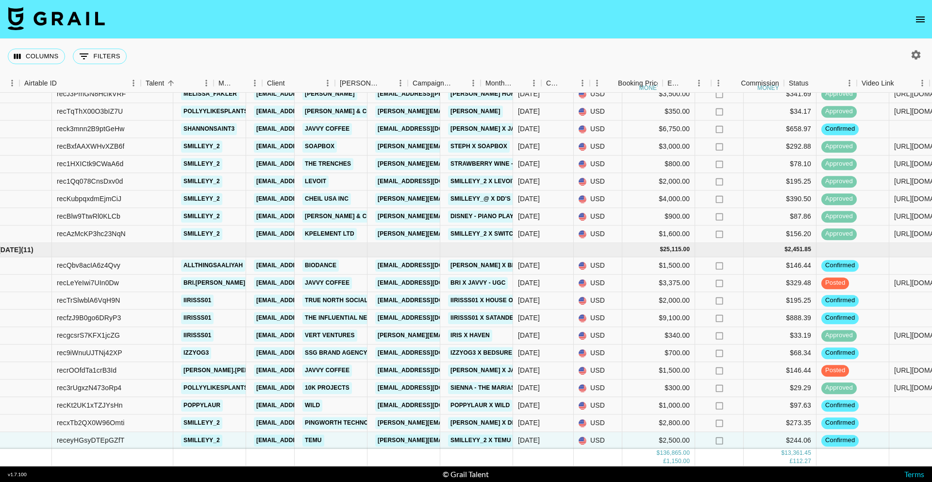
scroll to position [926, 0]
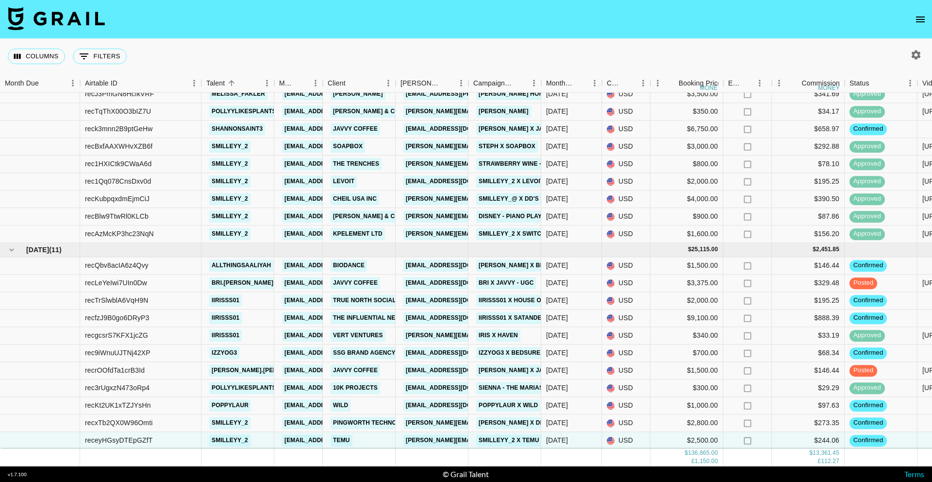
drag, startPoint x: 428, startPoint y: 463, endPoint x: 6, endPoint y: 445, distance: 421.7
click at [7, 449] on div "$ 136,865.00 £ 1,150.00 $ 13,361.45 £ 112.27" at bounding box center [806, 457] width 1612 height 17
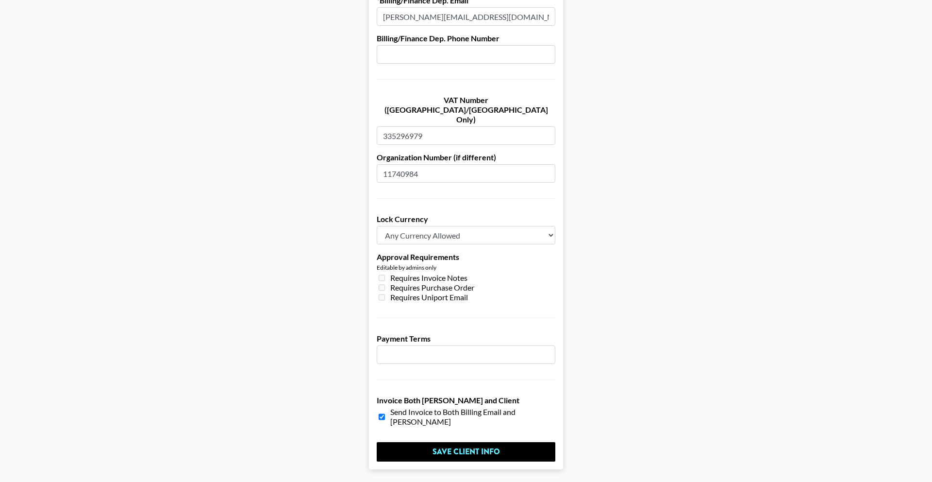
scroll to position [630, 0]
